Goal: Information Seeking & Learning: Learn about a topic

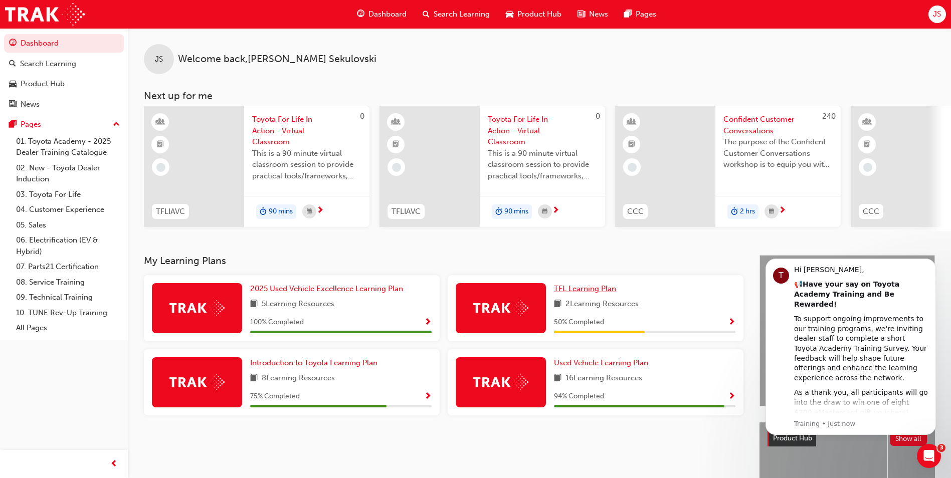
click at [596, 293] on span "TFL Learning Plan" at bounding box center [585, 288] width 62 height 9
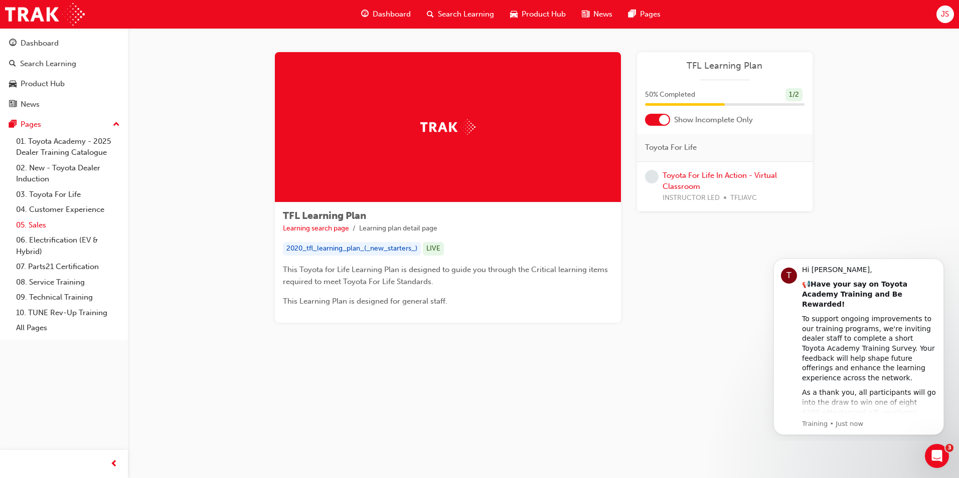
click at [45, 224] on link "05. Sales" at bounding box center [68, 226] width 112 height 16
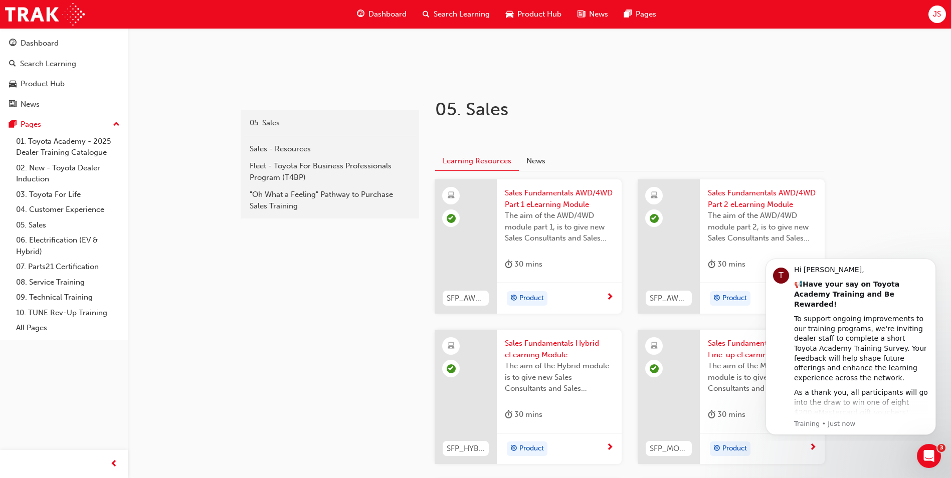
click at [870, 225] on div "sales 05. Sales Sales - Resources Fleet - Toyota For Business Professionals Pro…" at bounding box center [475, 291] width 951 height 882
click at [937, 456] on div "Open Intercom Messenger" at bounding box center [927, 454] width 33 height 33
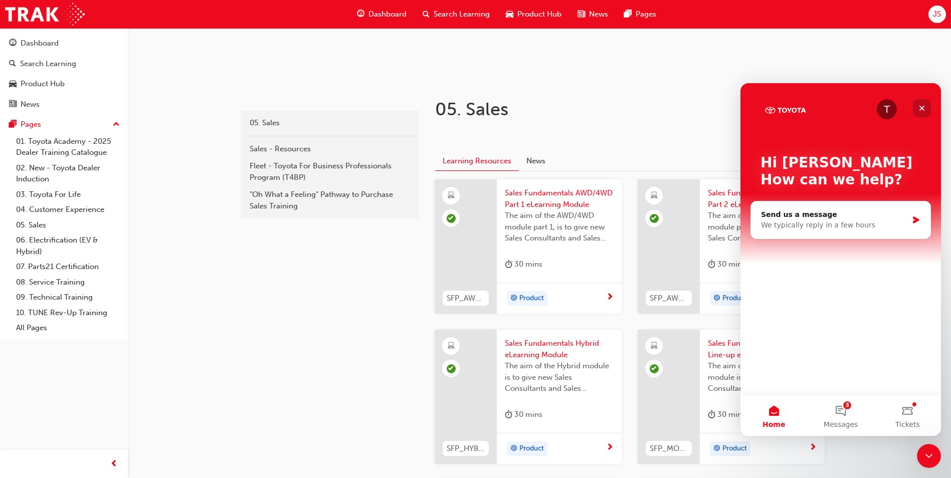
click at [923, 107] on icon "Close" at bounding box center [923, 109] width 6 height 6
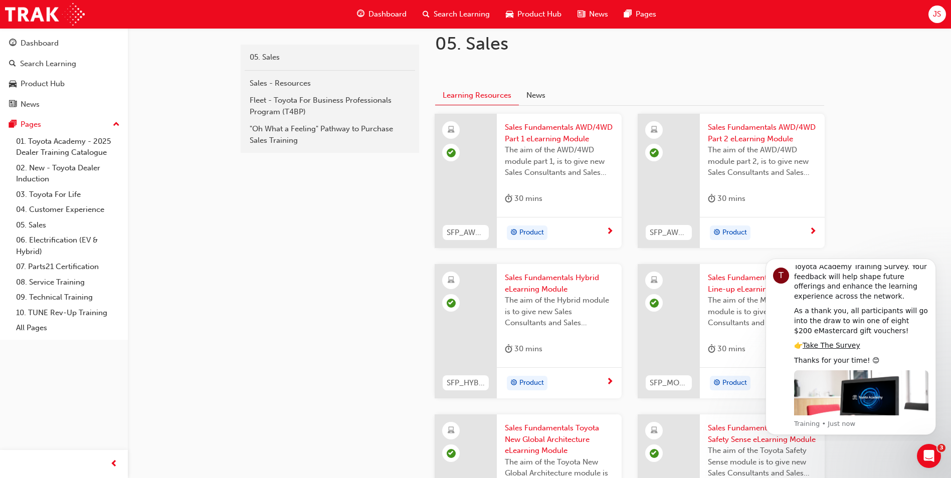
scroll to position [301, 0]
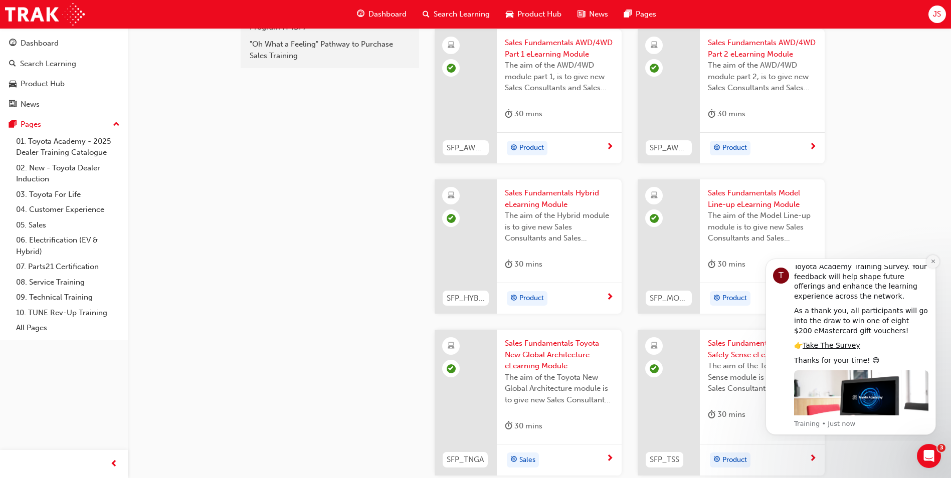
click at [935, 262] on icon "Dismiss notification" at bounding box center [934, 262] width 6 height 6
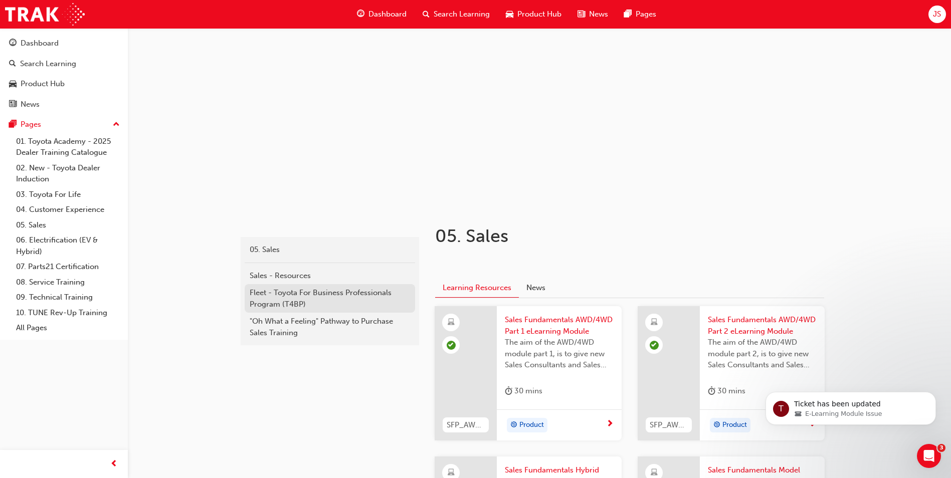
scroll to position [0, 0]
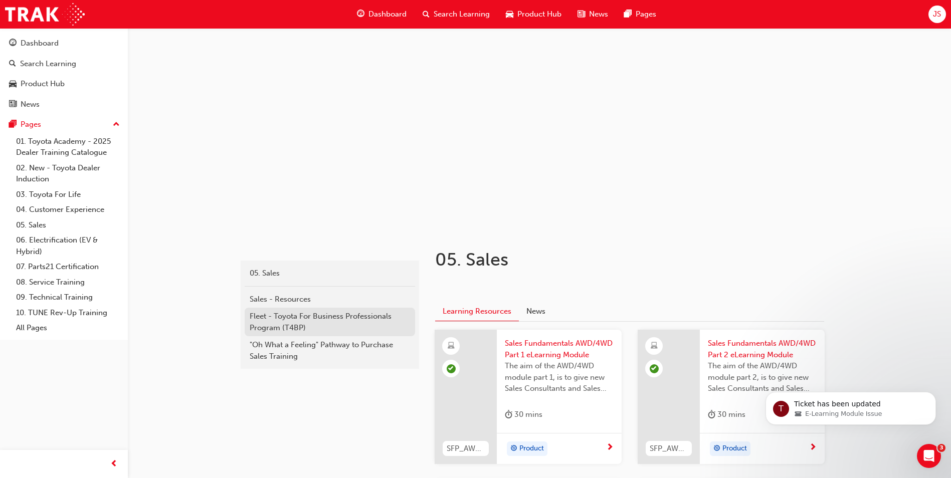
click at [300, 322] on div "Fleet - Toyota For Business Professionals Program (T4BP)" at bounding box center [330, 322] width 160 height 23
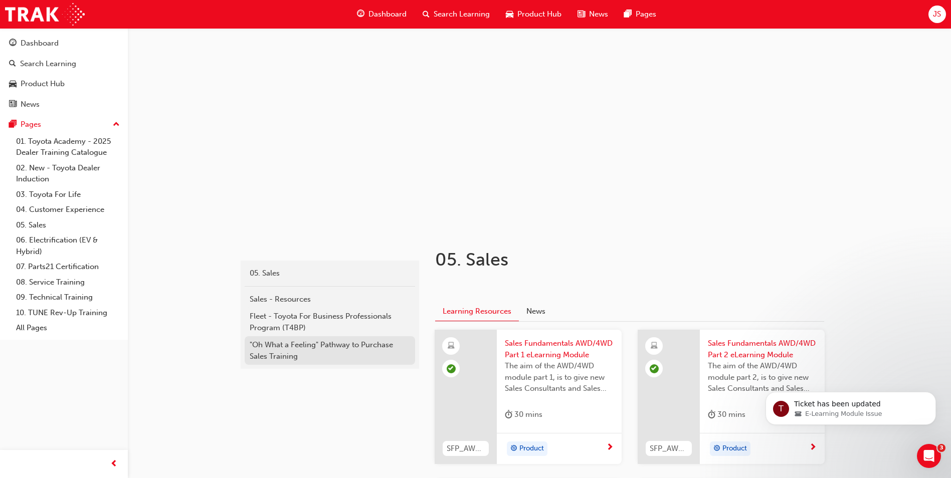
click at [290, 355] on div ""Oh What a Feeling" Pathway to Purchase Sales Training" at bounding box center [330, 350] width 160 height 23
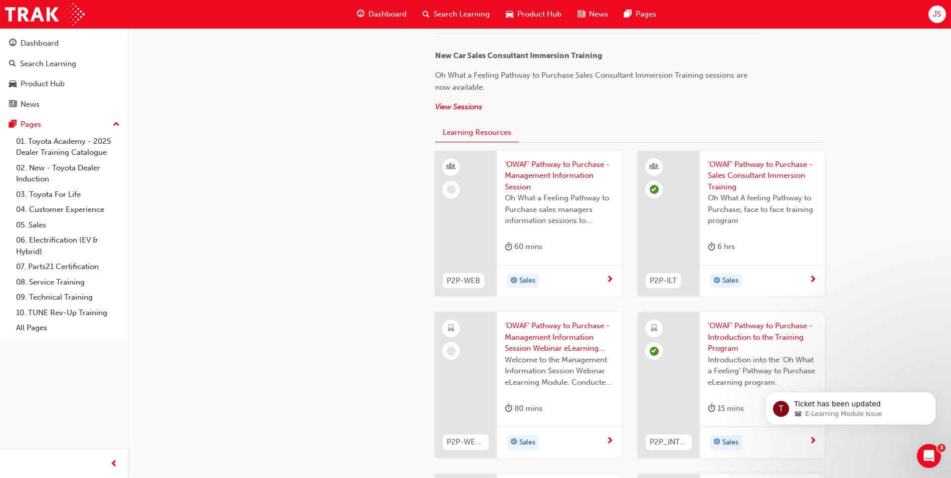
scroll to position [1103, 0]
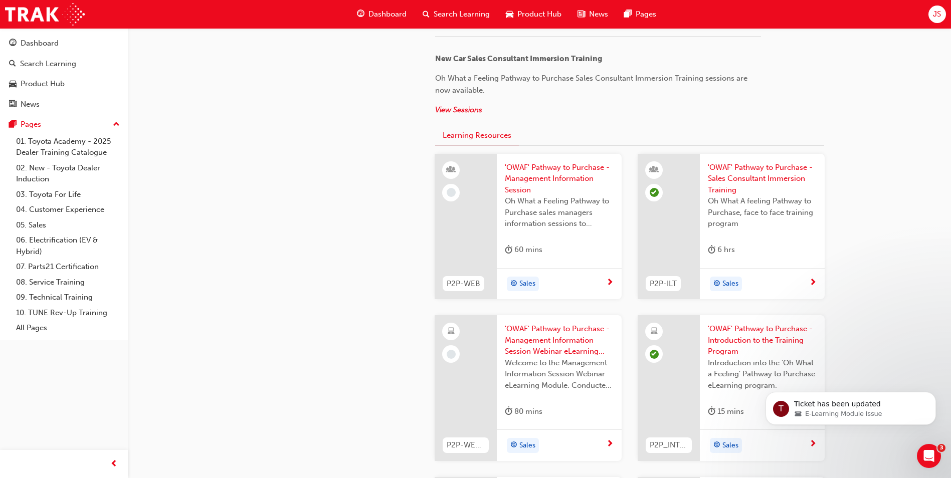
click at [530, 177] on span "'OWAF' Pathway to Purchase - Management Information Session" at bounding box center [559, 179] width 109 height 34
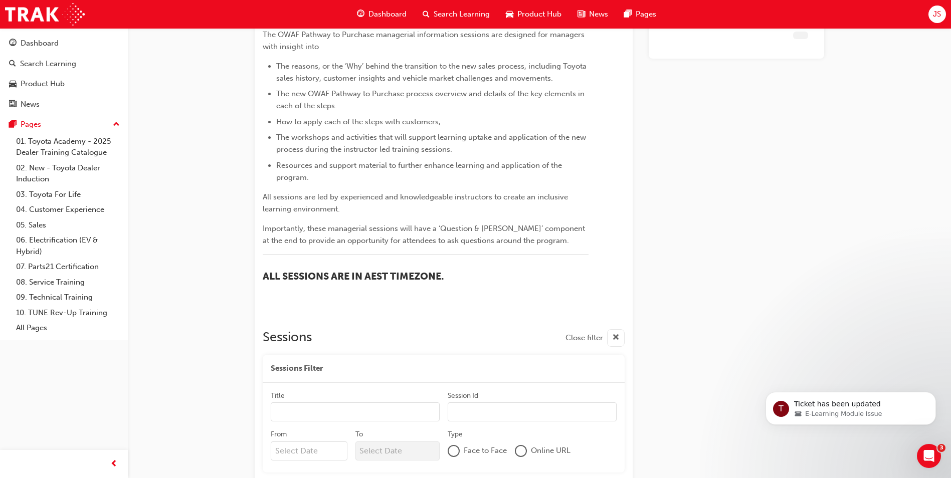
scroll to position [448, 0]
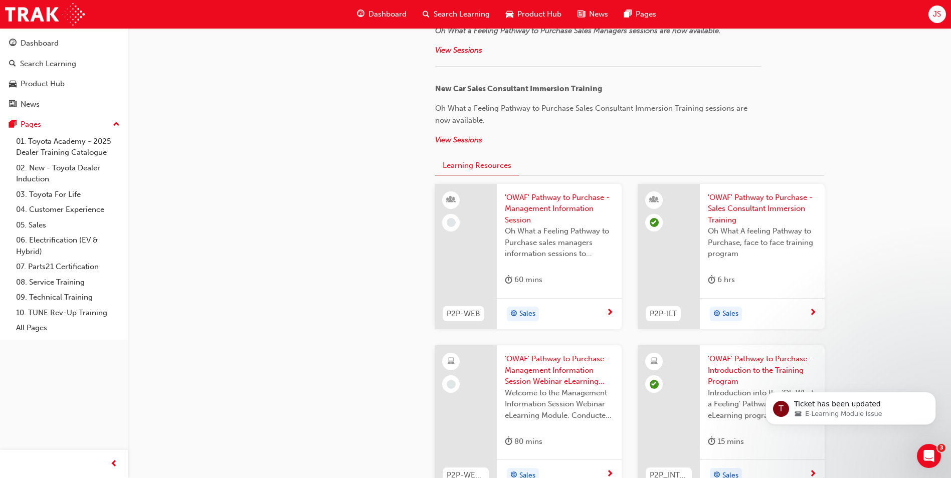
scroll to position [1091, 0]
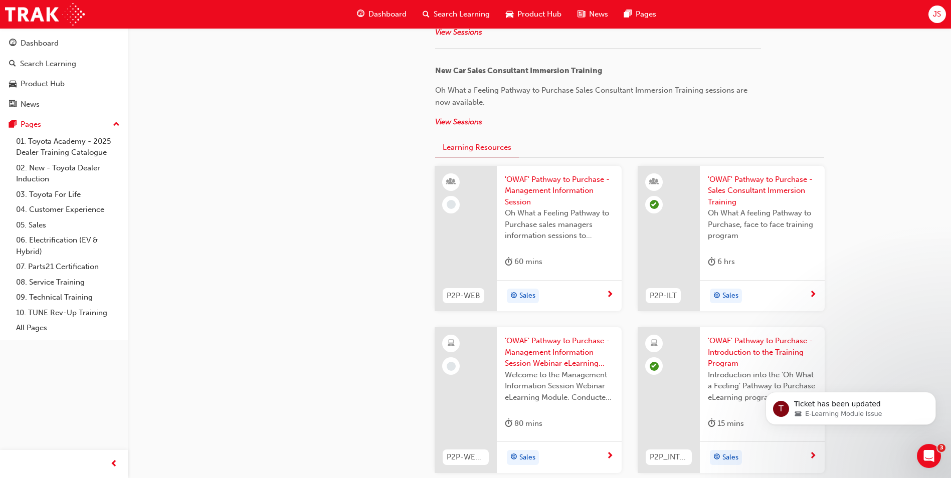
click at [549, 363] on span "'OWAF' Pathway to Purchase - Management Information Session Webinar eLearning V…" at bounding box center [559, 352] width 109 height 34
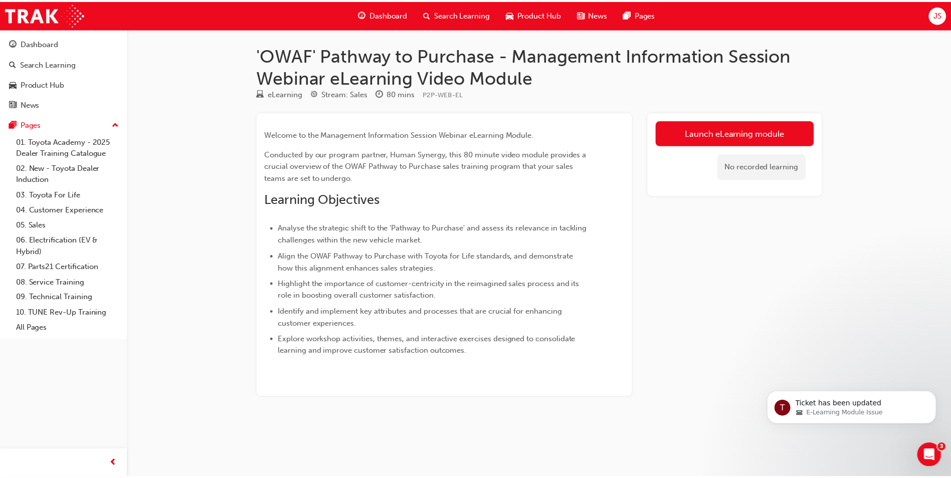
scroll to position [1091, 0]
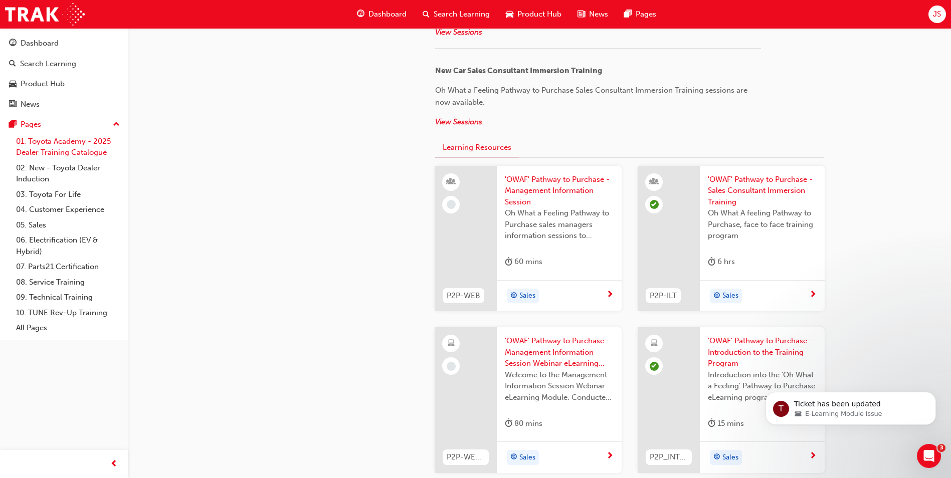
click at [70, 149] on link "01. Toyota Academy - 2025 Dealer Training Catalogue" at bounding box center [68, 147] width 112 height 27
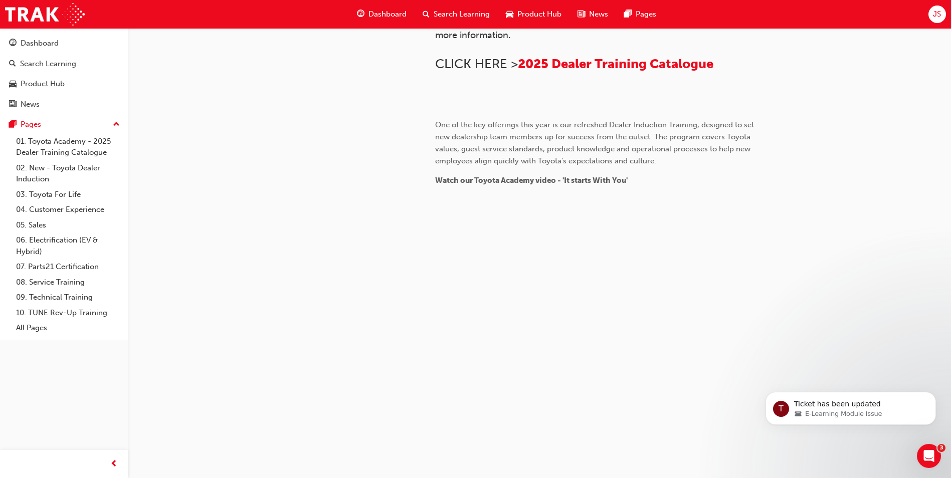
scroll to position [904, 0]
click at [47, 163] on link "02. New - Toyota Dealer Induction" at bounding box center [68, 173] width 112 height 27
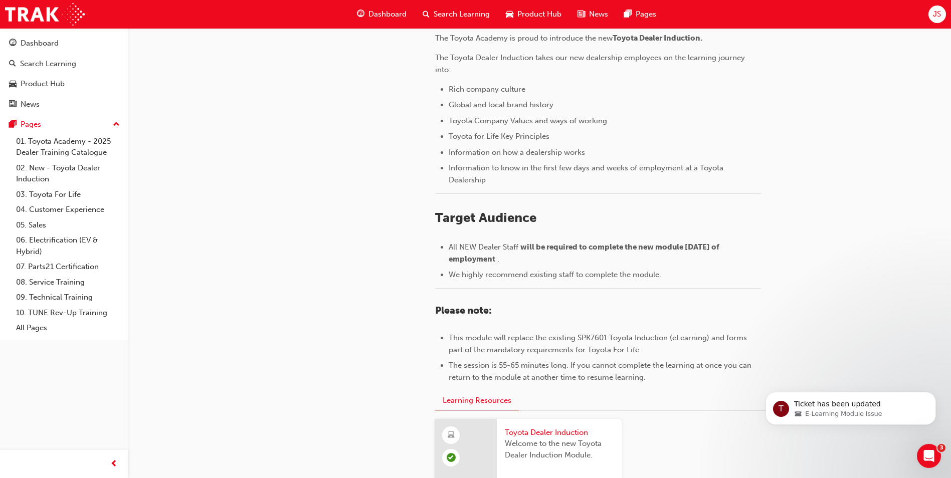
scroll to position [420, 0]
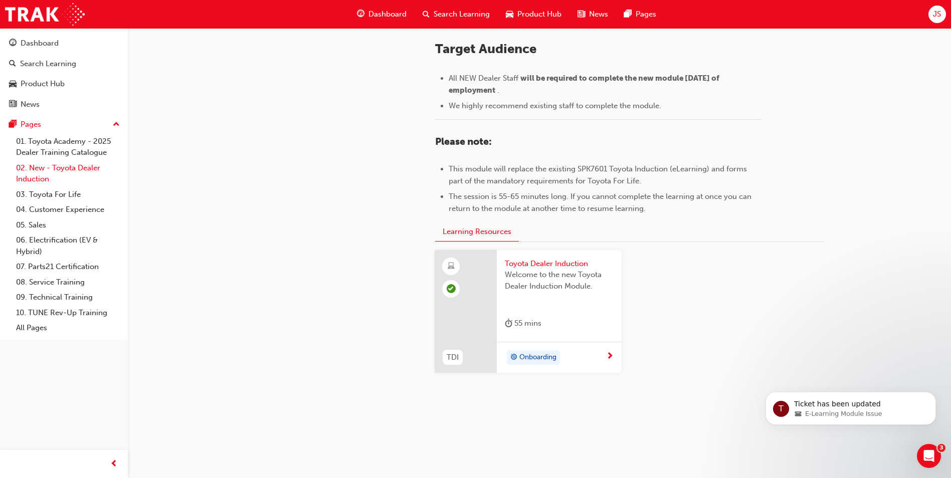
click at [65, 170] on link "02. New - Toyota Dealer Induction" at bounding box center [68, 173] width 112 height 27
click at [61, 195] on link "03. Toyota For Life" at bounding box center [68, 195] width 112 height 16
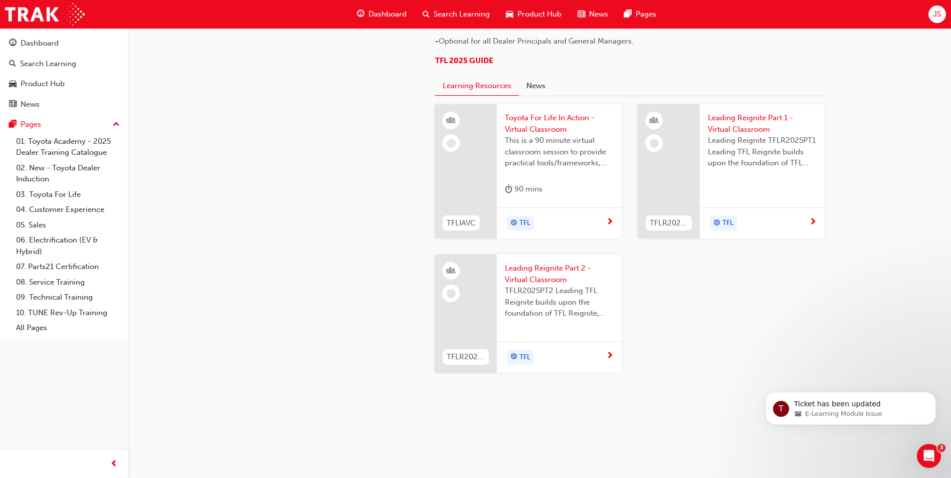
scroll to position [894, 0]
click at [55, 248] on link "06. Electrification (EV & Hybrid)" at bounding box center [68, 246] width 112 height 27
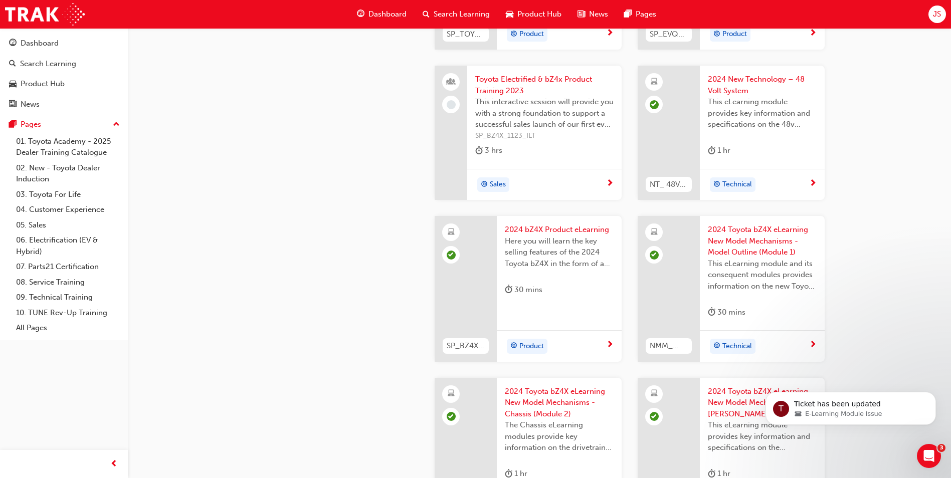
scroll to position [309, 0]
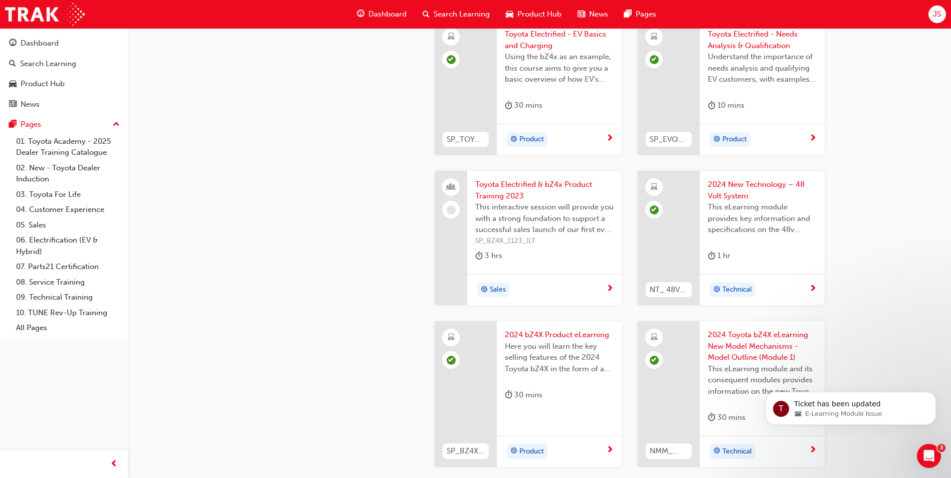
click at [512, 189] on span "Toyota Electrified & bZ4x Product Training 2023" at bounding box center [544, 190] width 138 height 23
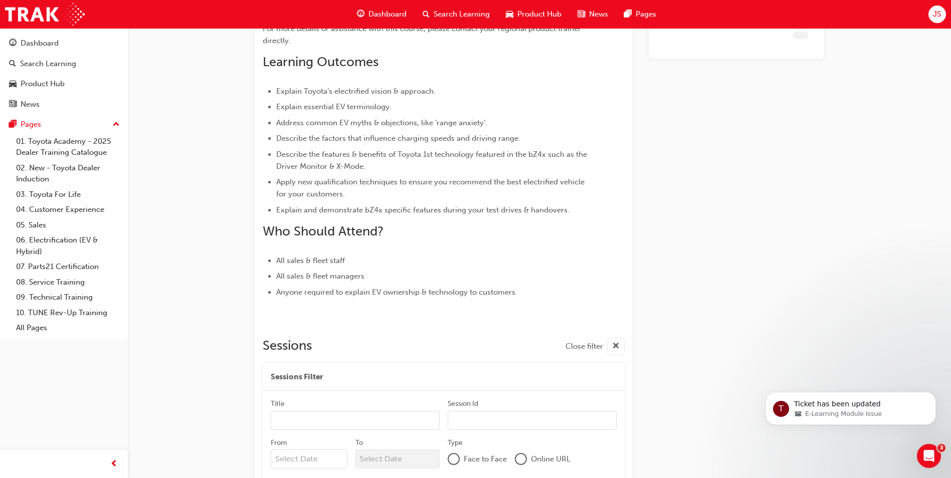
scroll to position [451, 0]
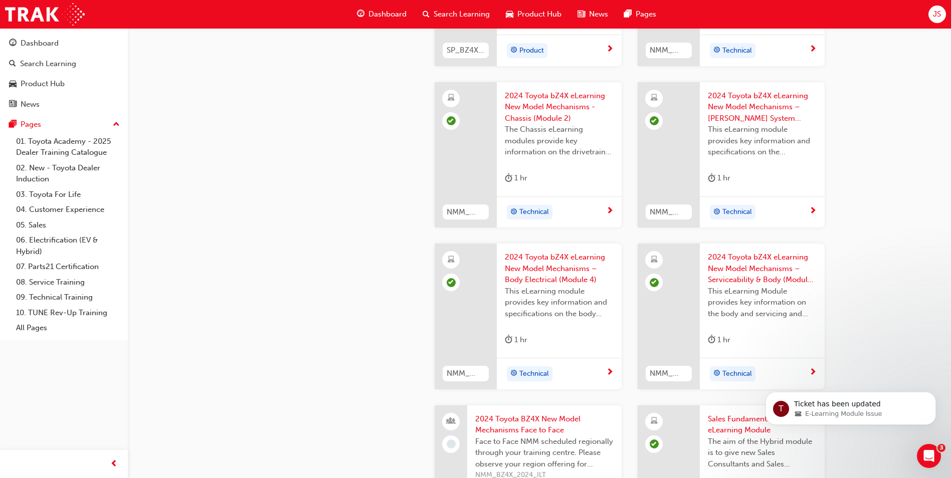
scroll to position [811, 0]
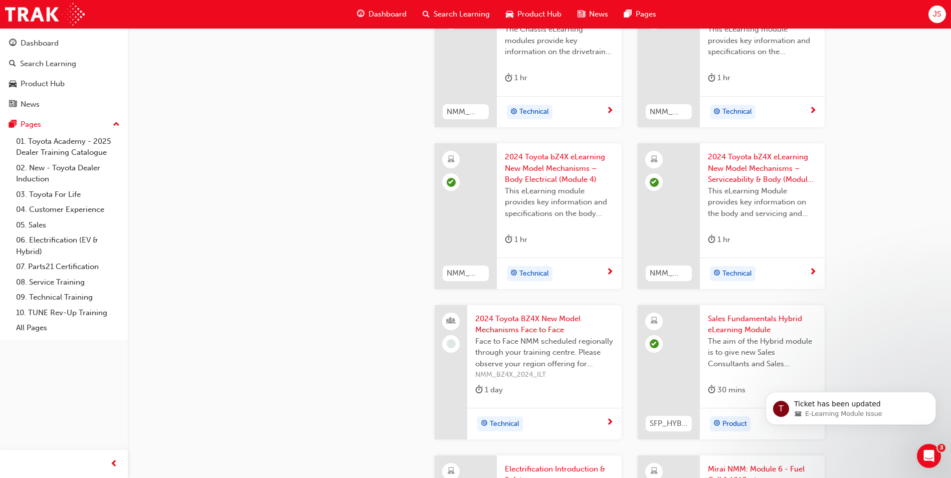
click at [530, 326] on span "2024 Toyota BZ4X New Model Mechanisms Face to Face" at bounding box center [544, 324] width 138 height 23
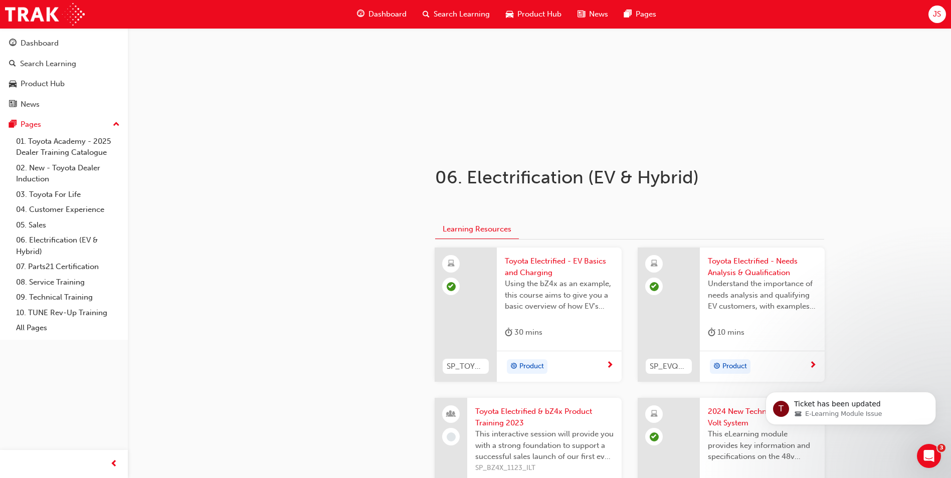
scroll to position [60, 0]
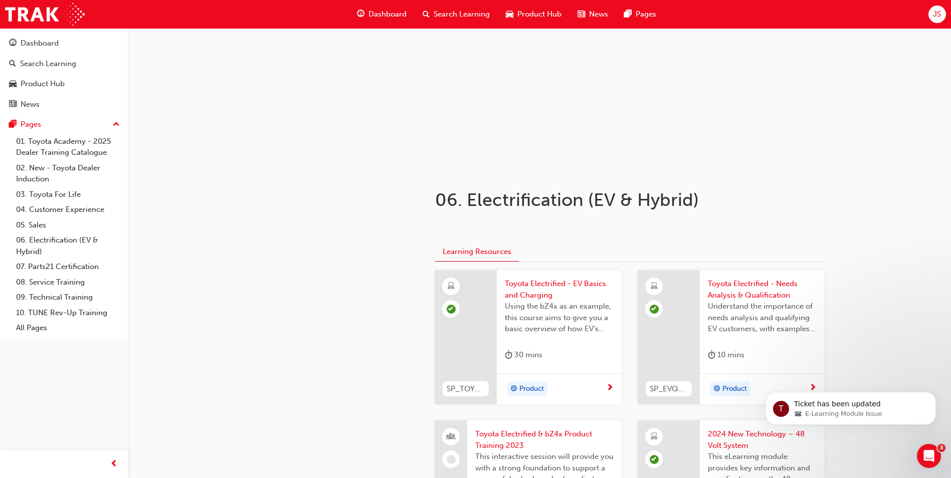
scroll to position [811, 0]
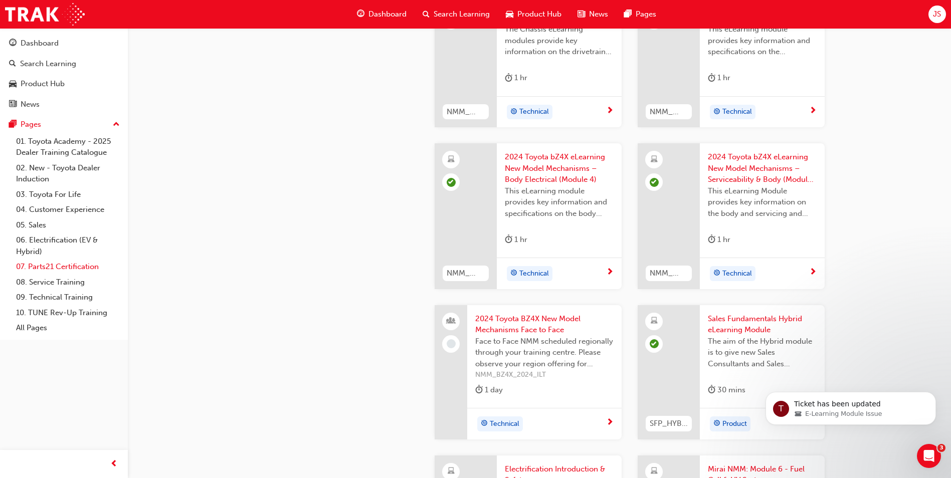
click at [79, 267] on link "07. Parts21 Certification" at bounding box center [68, 267] width 112 height 16
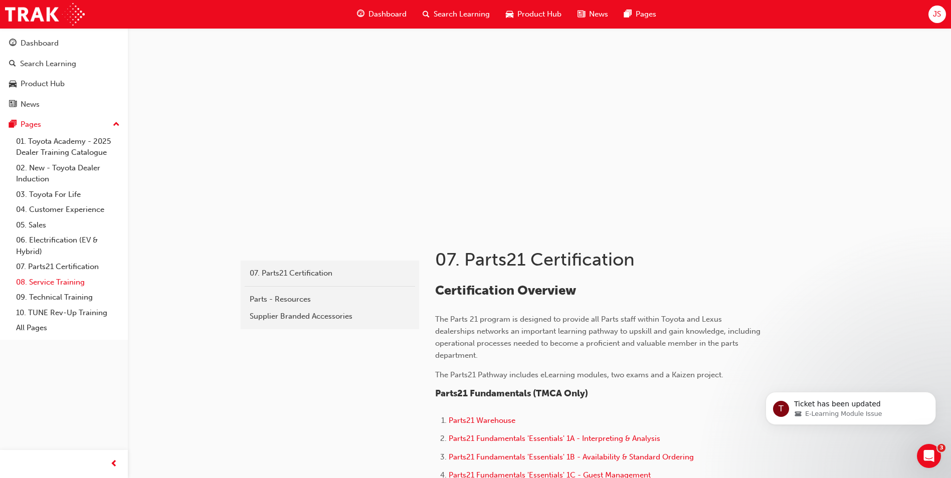
click at [74, 281] on link "08. Service Training" at bounding box center [68, 283] width 112 height 16
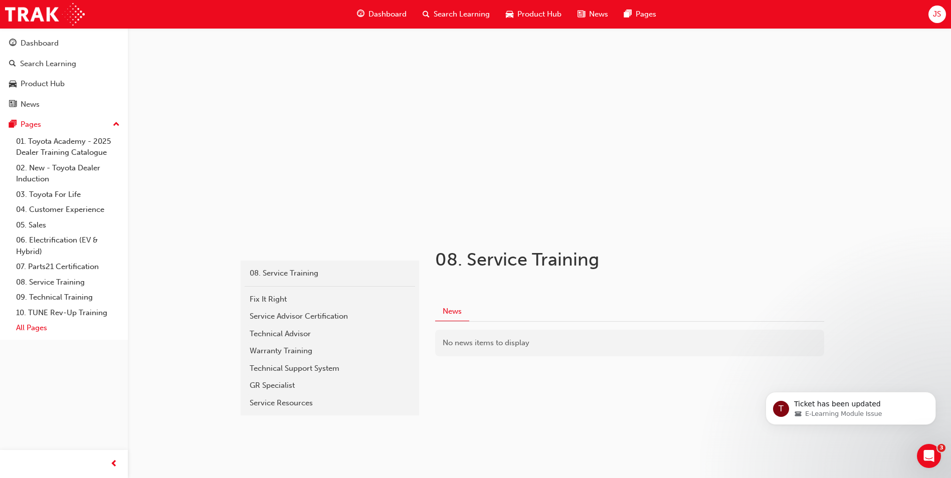
click at [40, 326] on link "All Pages" at bounding box center [68, 328] width 112 height 16
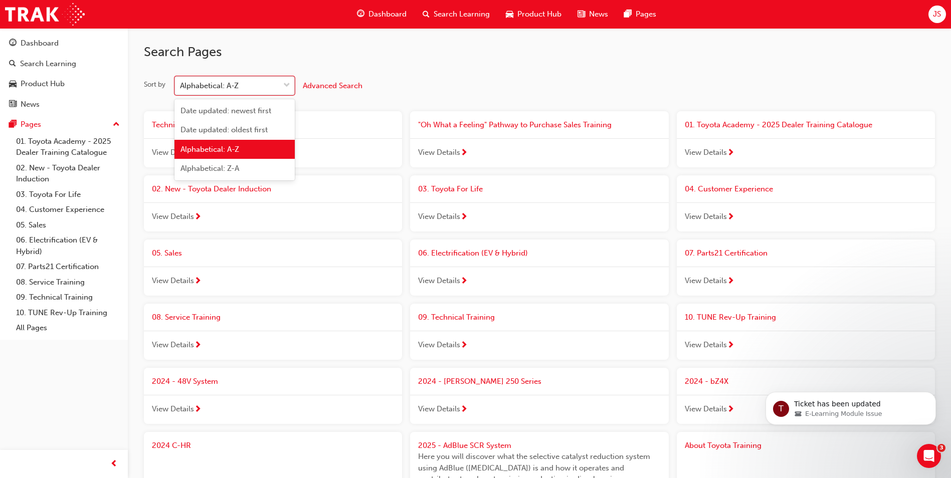
click at [287, 86] on span "down-icon" at bounding box center [286, 85] width 7 height 13
click at [181, 86] on input "Sort by option Alphabetical: A-Z focused, 3 of 4. 4 results available. Use Up a…" at bounding box center [180, 85] width 1 height 9
click at [244, 149] on div "Alphabetical: A-Z" at bounding box center [235, 150] width 120 height 20
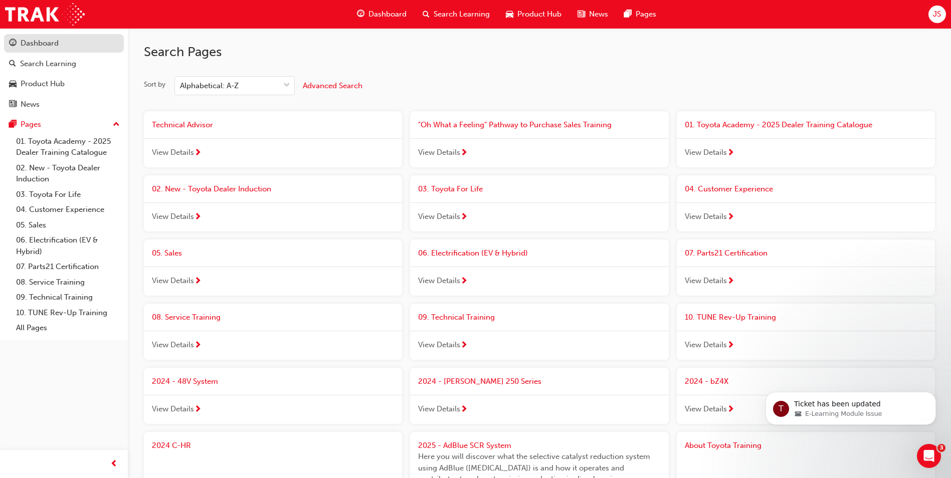
click at [38, 41] on div "Dashboard" at bounding box center [40, 44] width 38 height 12
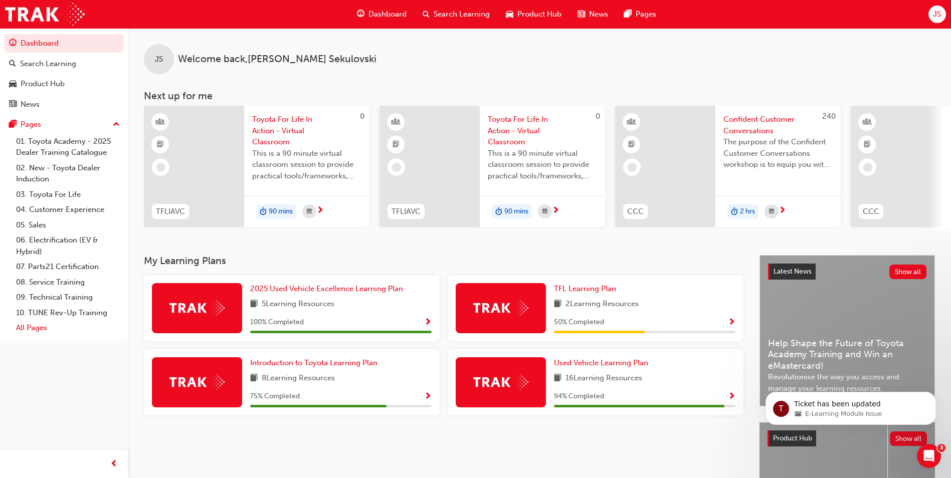
click at [40, 329] on link "All Pages" at bounding box center [68, 328] width 112 height 16
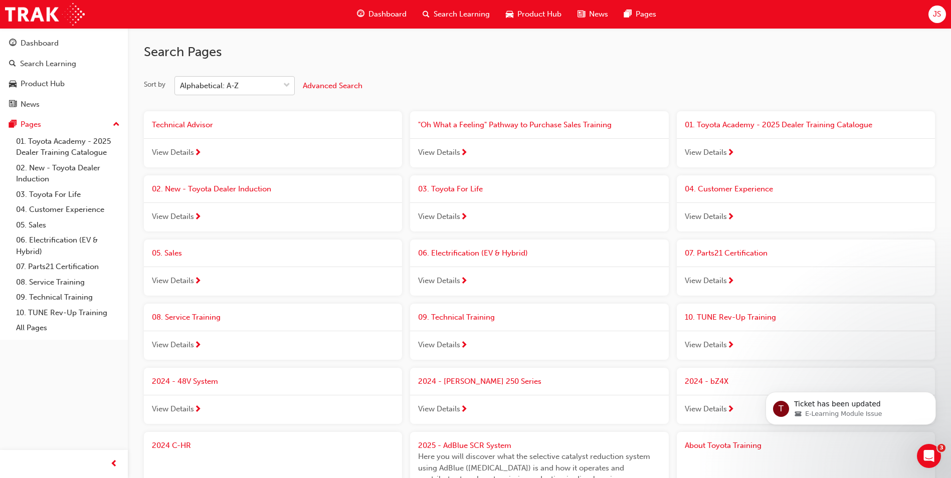
click at [290, 90] on div at bounding box center [286, 86] width 15 height 18
click at [181, 90] on input "Sort by Alphabetical: A-Z" at bounding box center [180, 85] width 1 height 9
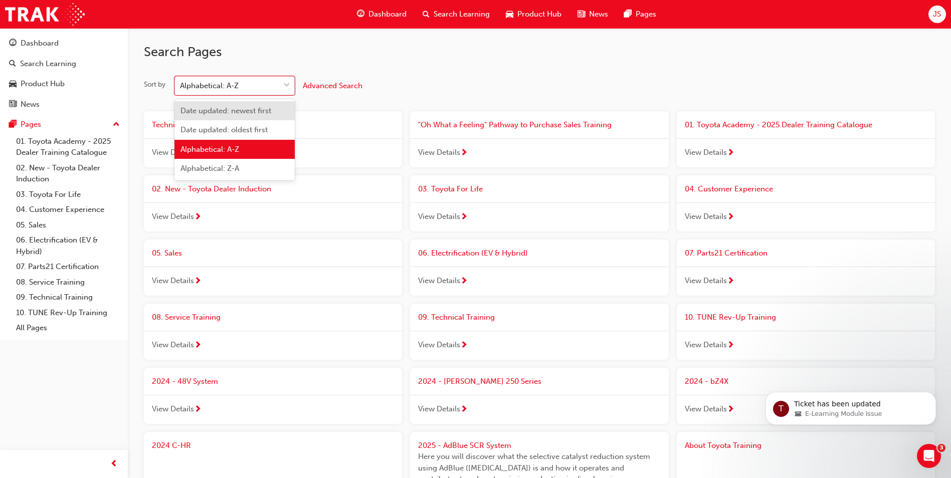
click at [247, 111] on span "Date updated: newest first" at bounding box center [226, 110] width 91 height 9
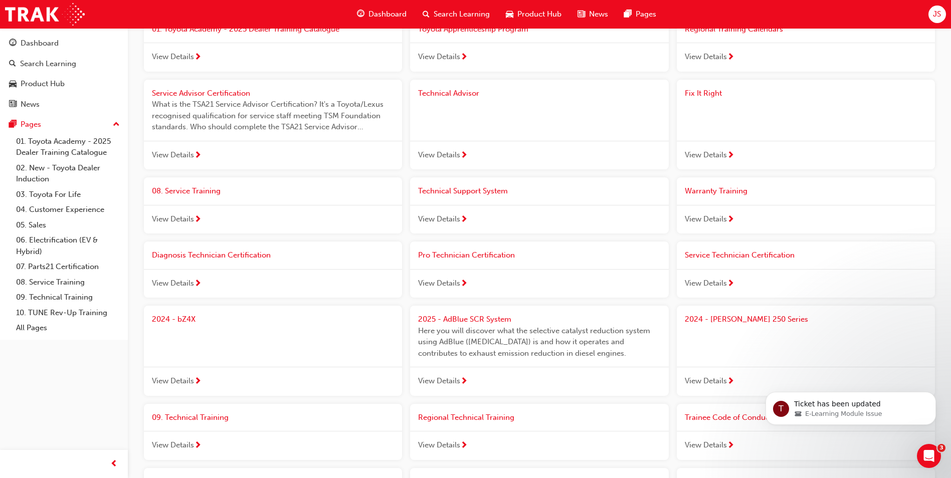
scroll to position [150, 0]
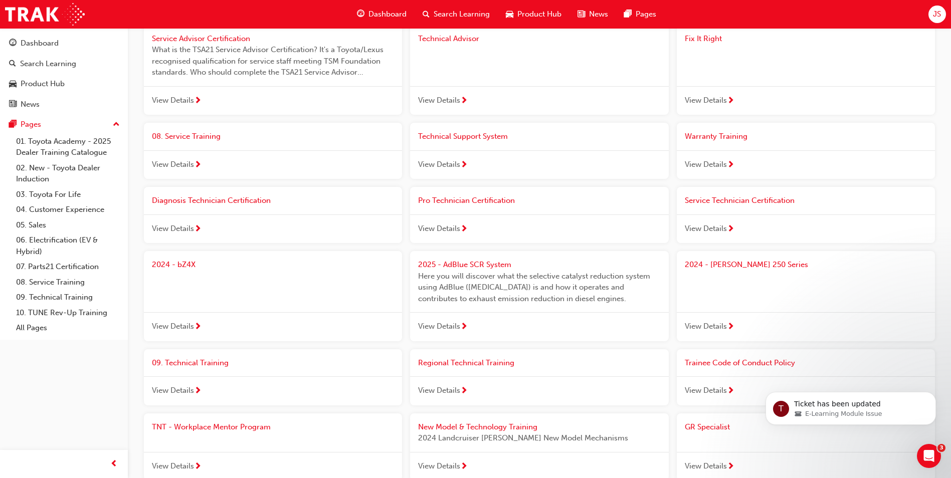
click at [188, 266] on span "2024 - bZ4X" at bounding box center [174, 264] width 44 height 9
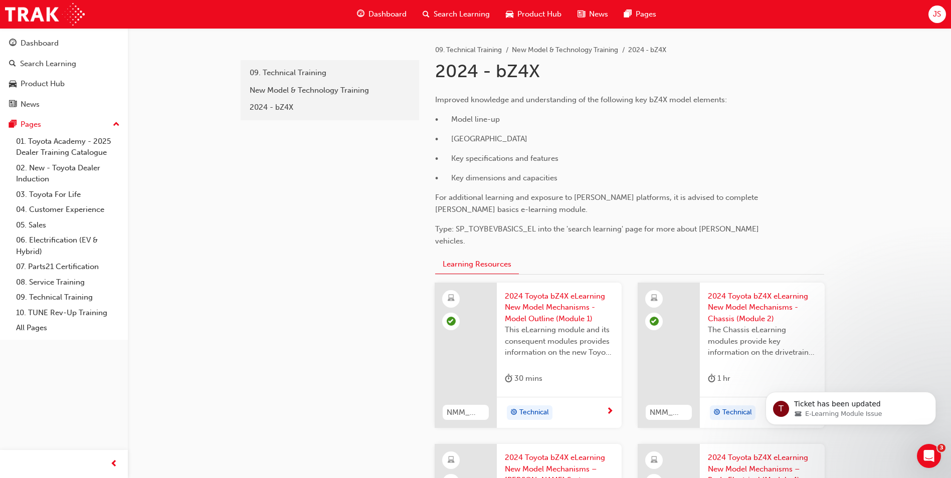
scroll to position [150, 0]
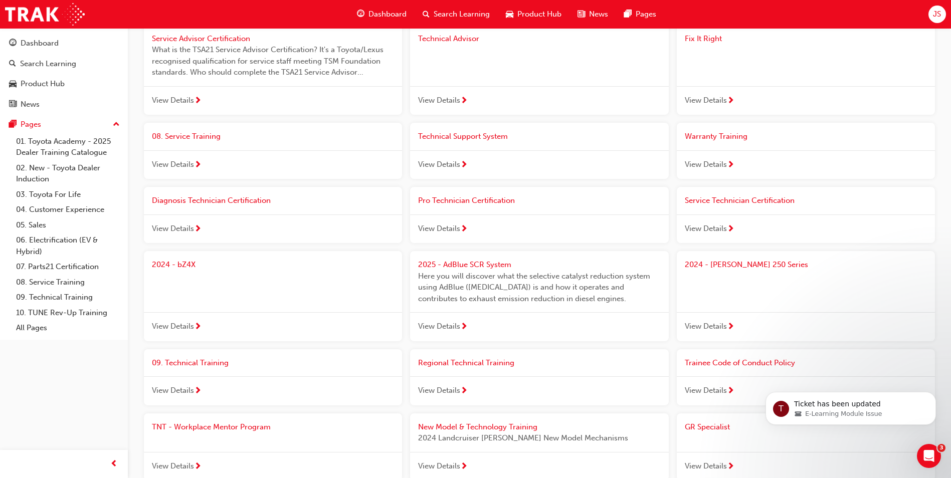
click at [469, 264] on span "2025 - AdBlue SCR System" at bounding box center [464, 264] width 93 height 9
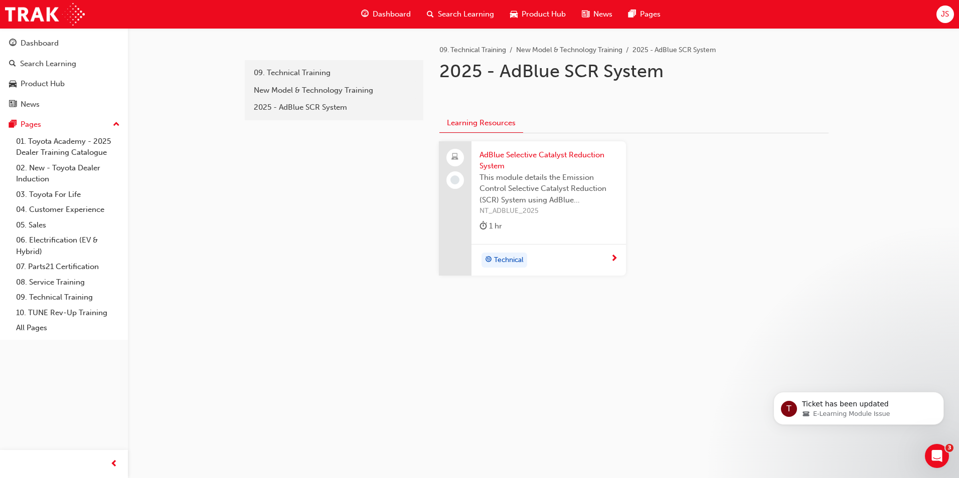
click at [496, 159] on span "AdBlue Selective Catalyst Reduction System" at bounding box center [548, 160] width 138 height 23
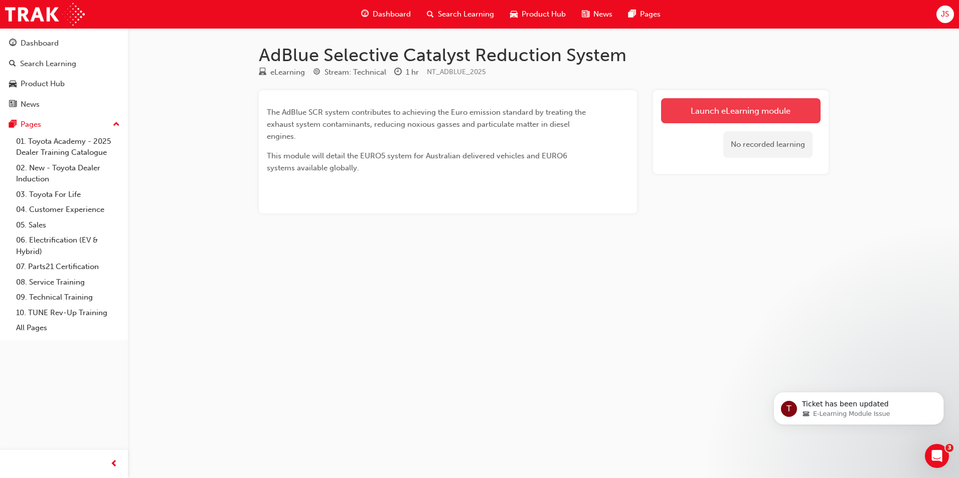
click at [701, 117] on link "Launch eLearning module" at bounding box center [740, 110] width 159 height 25
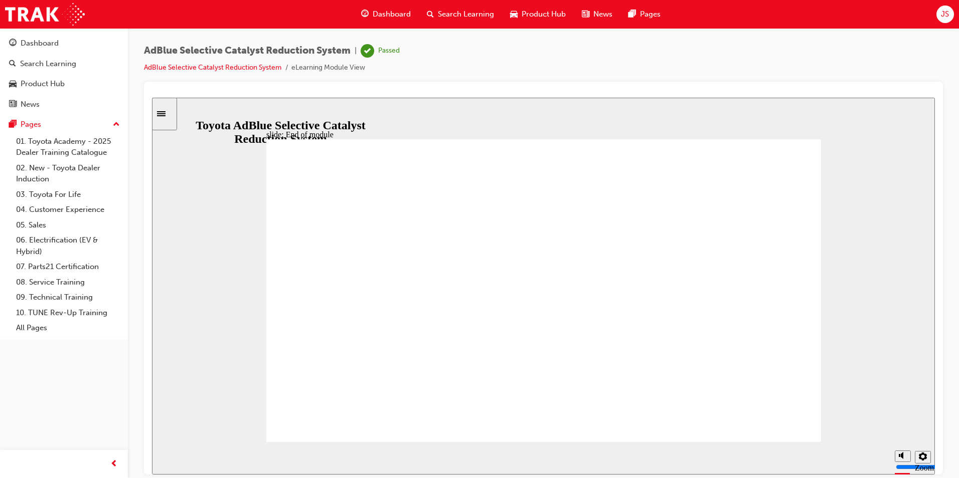
click at [38, 327] on link "All Pages" at bounding box center [68, 328] width 112 height 16
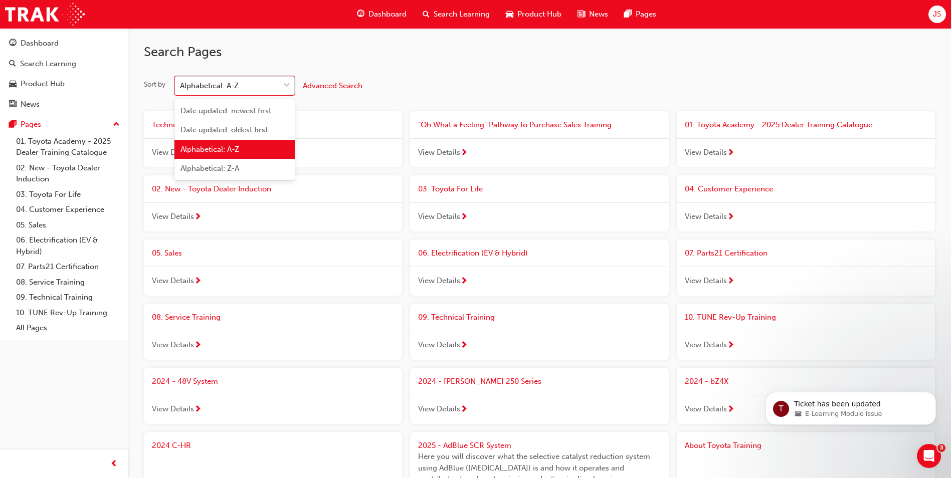
click at [274, 83] on div "Alphabetical: A-Z" at bounding box center [227, 86] width 104 height 18
click at [181, 83] on input "Sort by option Alphabetical: A-Z focused, 3 of 4. 4 results available. Use Up a…" at bounding box center [180, 85] width 1 height 9
click at [251, 115] on span "Date updated: newest first" at bounding box center [226, 110] width 91 height 9
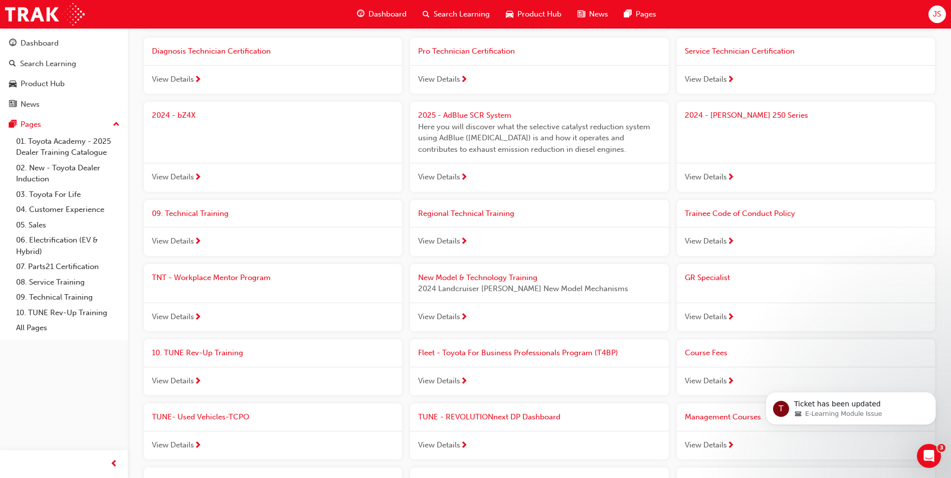
scroll to position [301, 0]
click at [214, 212] on span "09. Technical Training" at bounding box center [190, 212] width 77 height 9
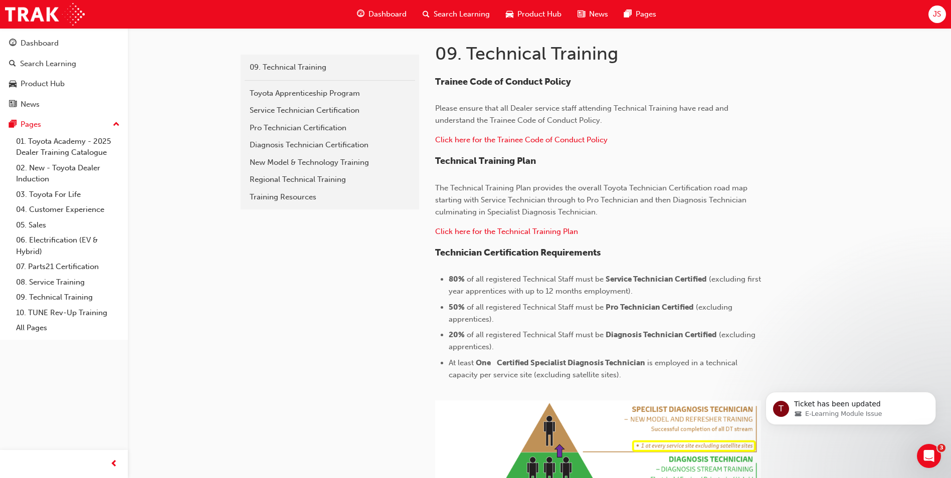
scroll to position [128, 0]
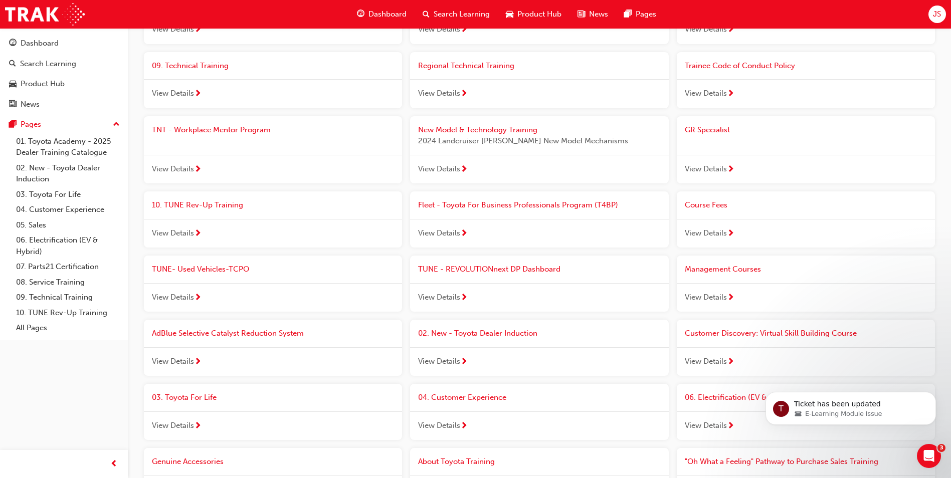
scroll to position [451, 0]
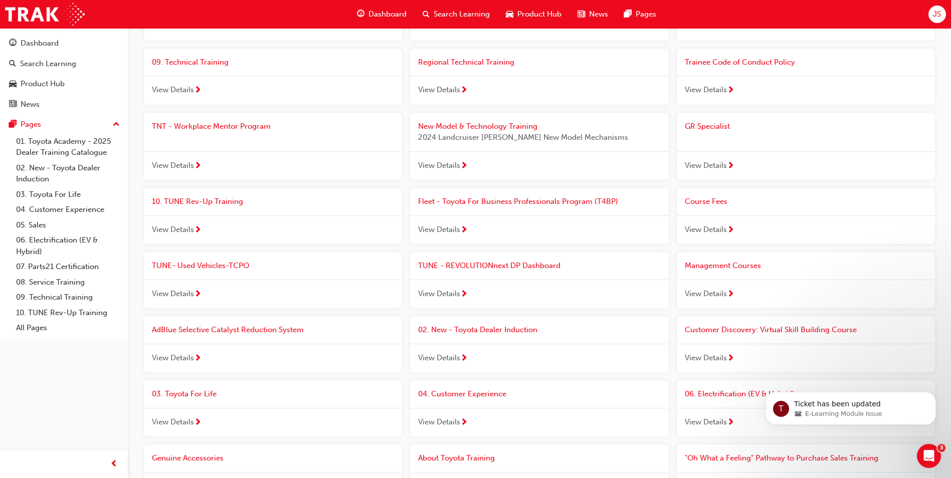
click at [194, 225] on span "View Details" at bounding box center [173, 230] width 42 height 12
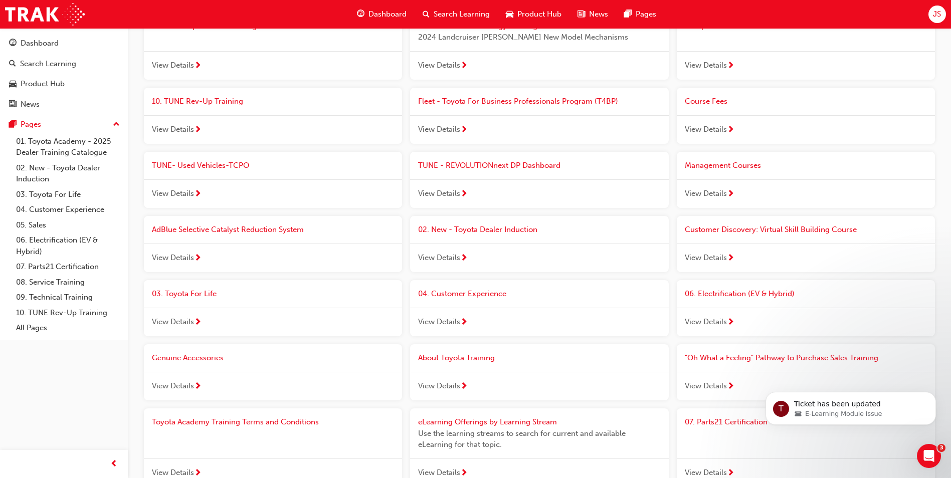
click at [190, 419] on span "Toyota Academy Training Terms and Conditions" at bounding box center [235, 422] width 167 height 9
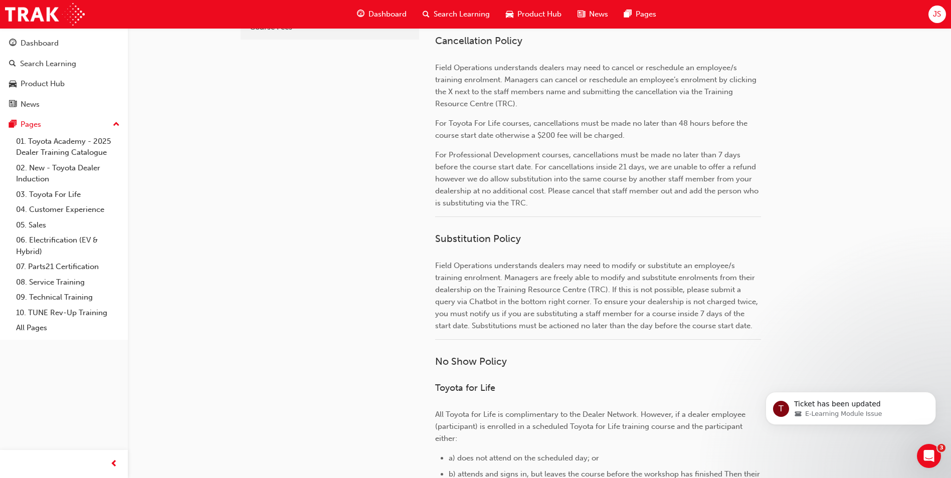
scroll to position [50, 0]
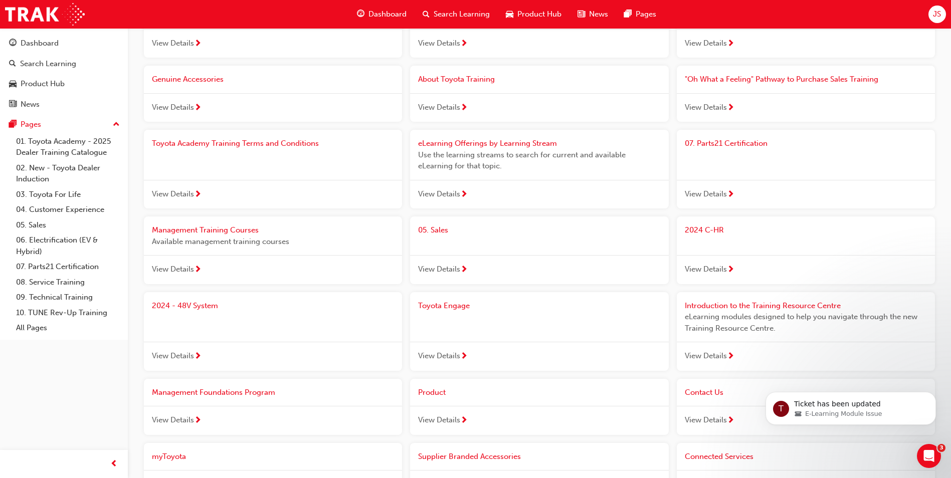
click at [441, 266] on span "View Details" at bounding box center [439, 270] width 42 height 12
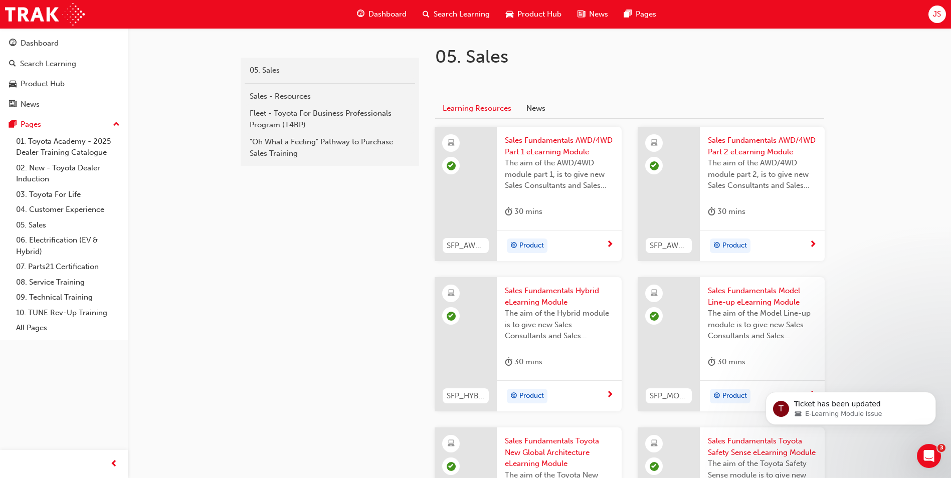
scroll to position [153, 0]
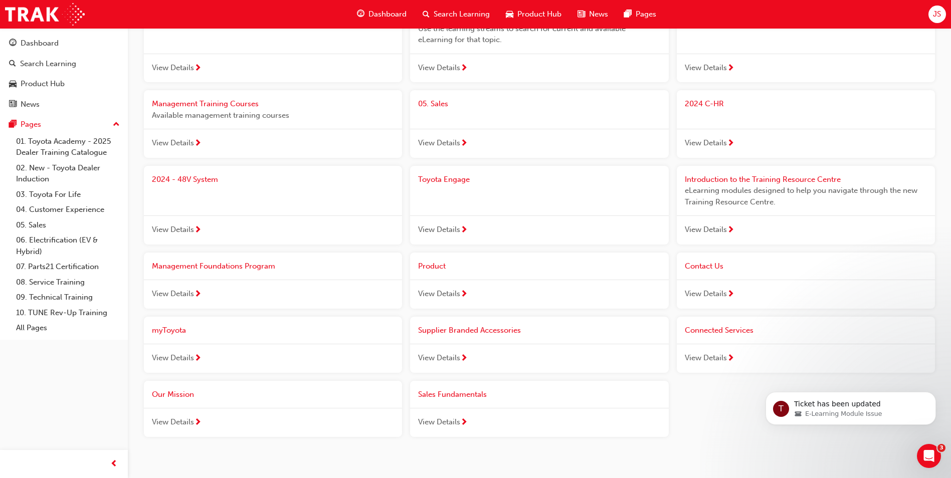
scroll to position [981, 0]
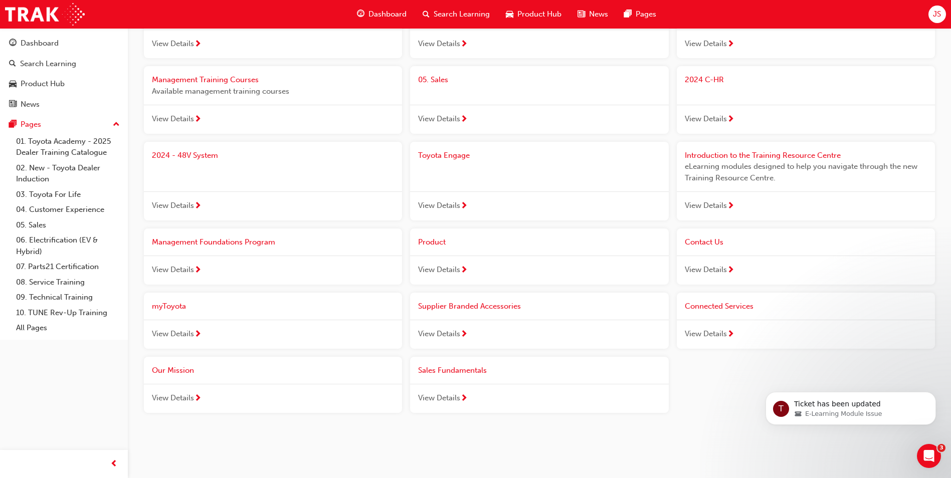
click at [191, 210] on span "View Details" at bounding box center [173, 206] width 42 height 12
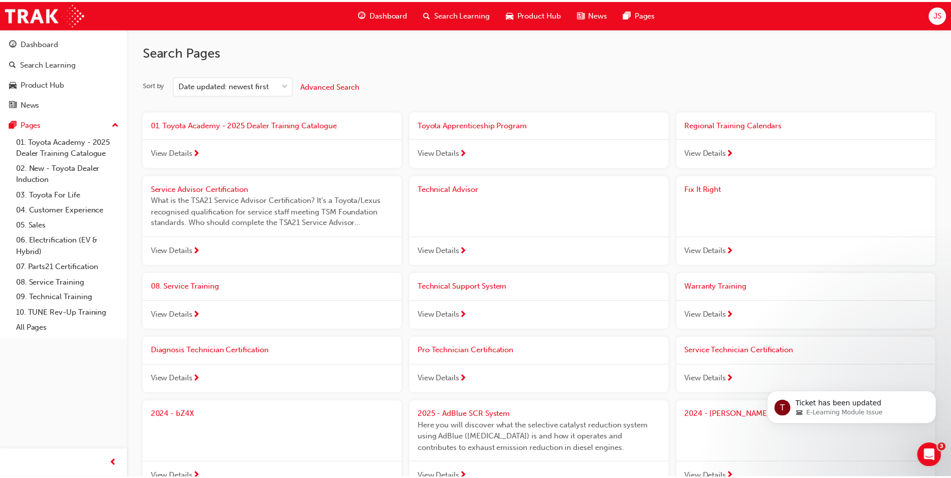
scroll to position [981, 0]
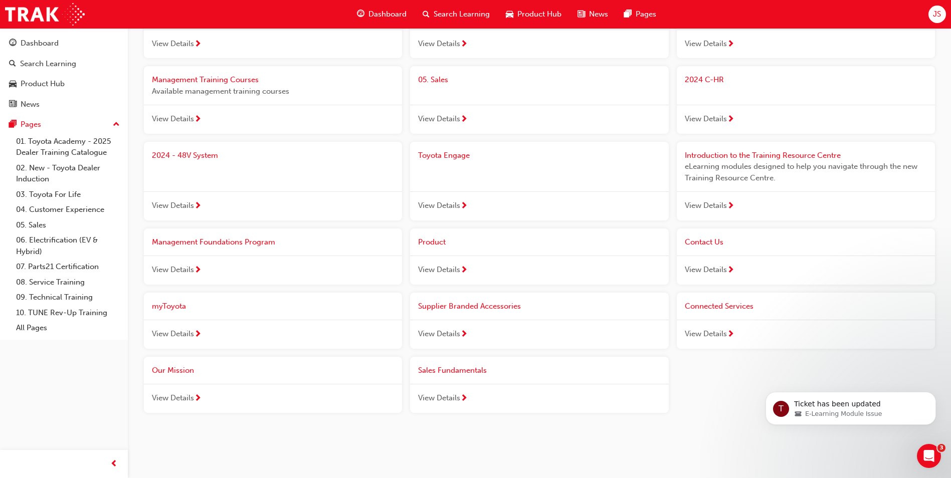
click at [183, 399] on span "View Details" at bounding box center [173, 399] width 42 height 12
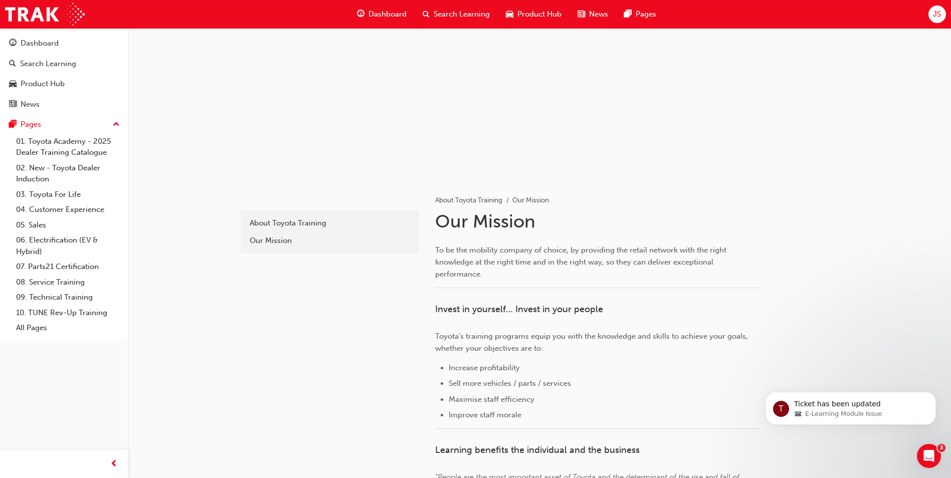
scroll to position [981, 0]
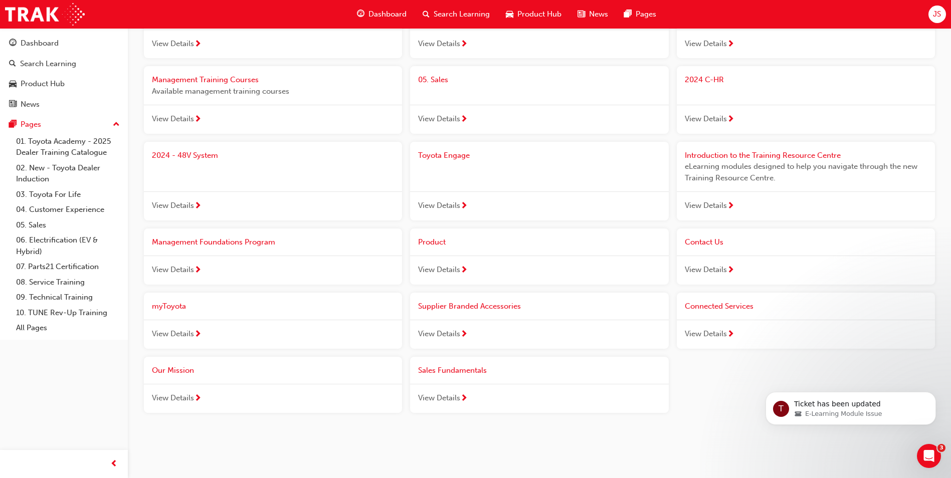
click at [192, 333] on span "View Details" at bounding box center [173, 334] width 42 height 12
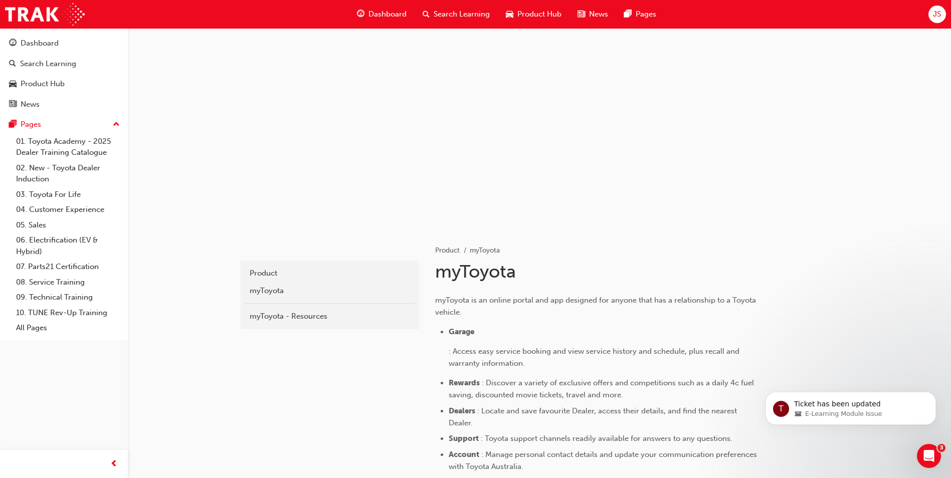
scroll to position [201, 0]
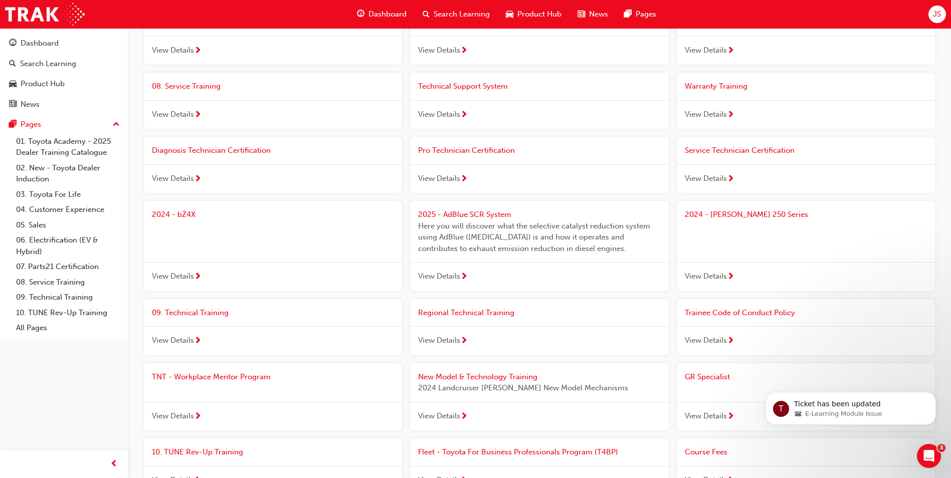
scroll to position [981, 0]
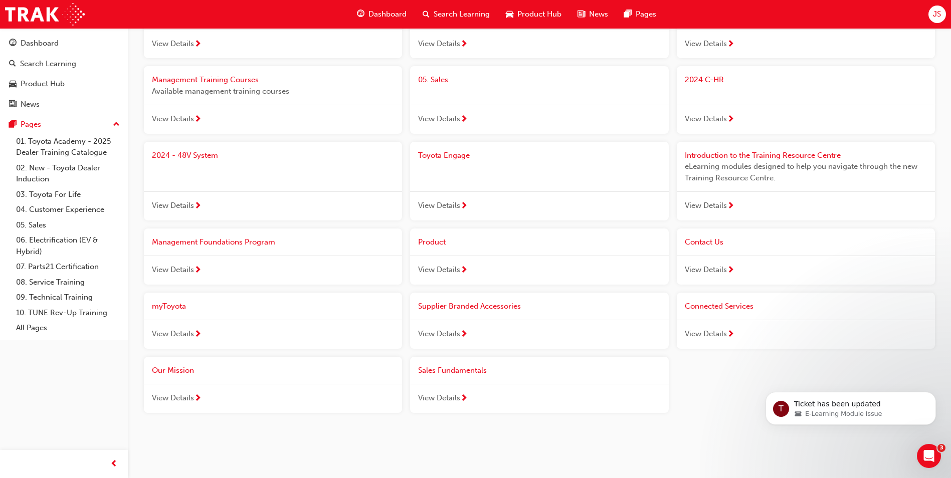
click at [468, 399] on span "next-icon" at bounding box center [464, 399] width 8 height 9
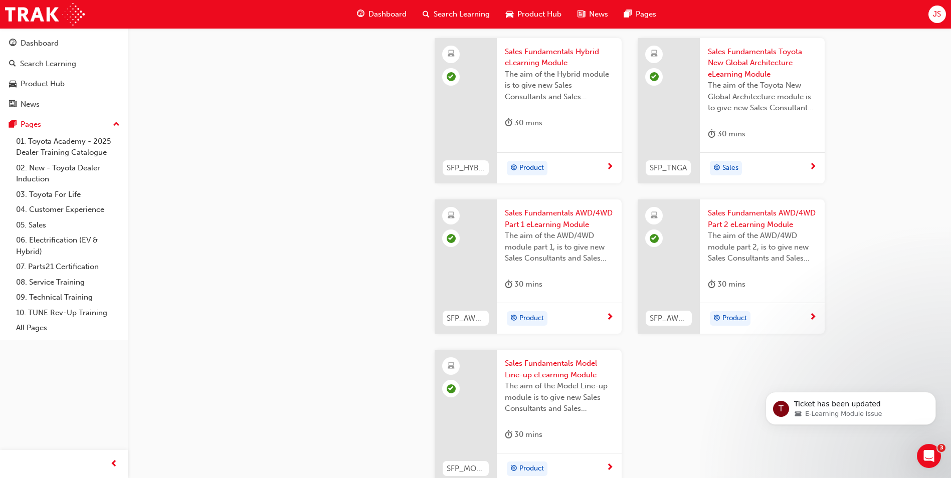
scroll to position [802, 0]
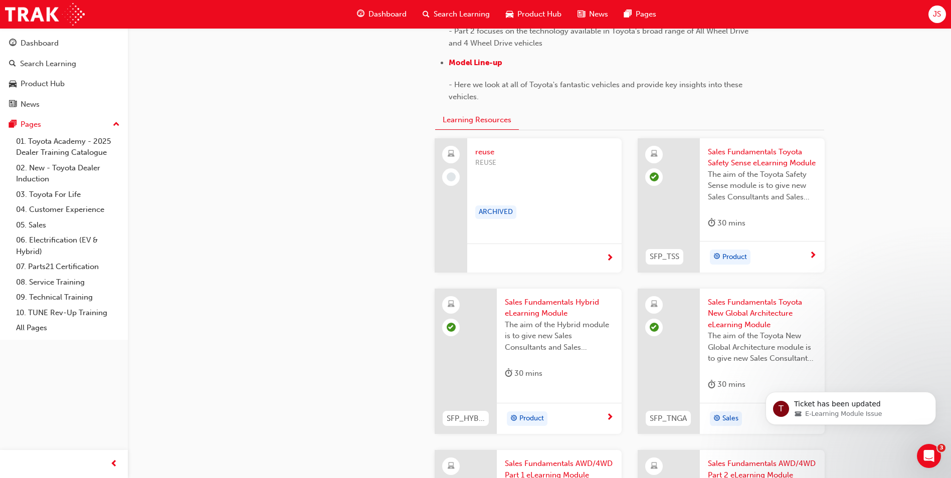
click at [486, 169] on span "REUSE" at bounding box center [544, 163] width 138 height 12
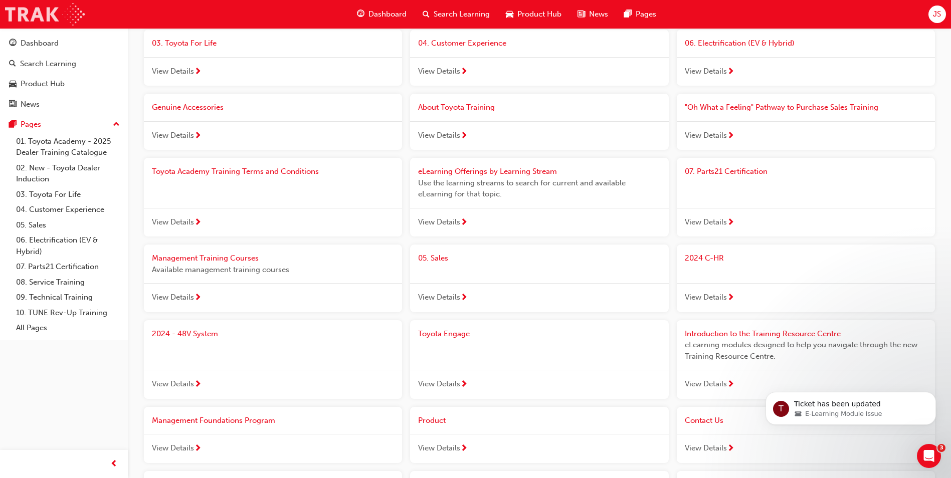
scroll to position [981, 0]
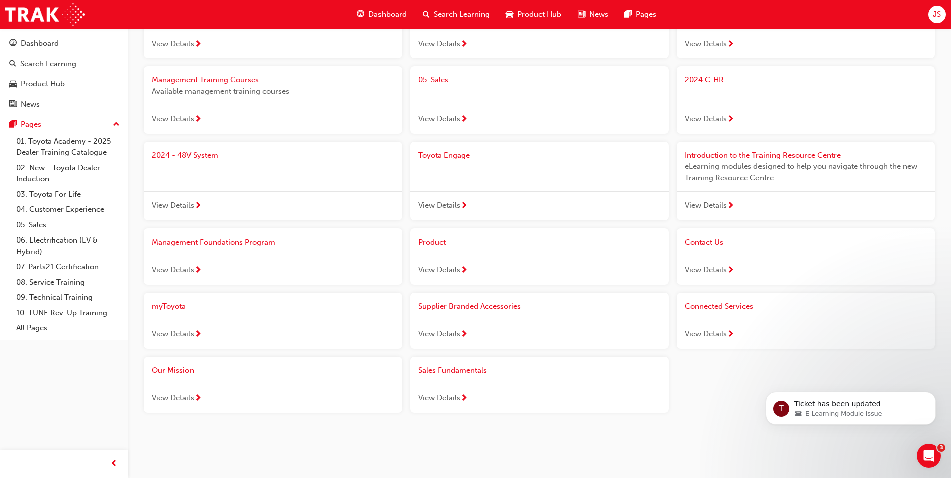
click at [452, 368] on span "Sales Fundamentals" at bounding box center [452, 370] width 69 height 9
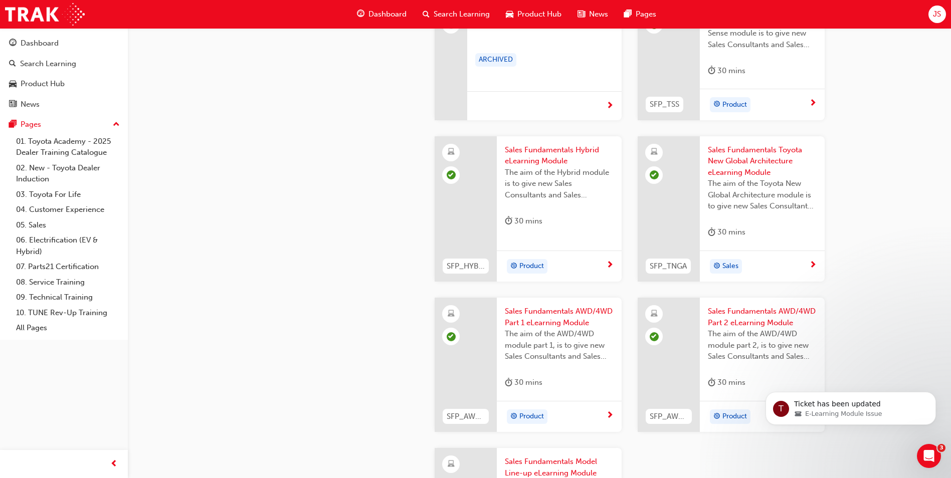
scroll to position [1031, 0]
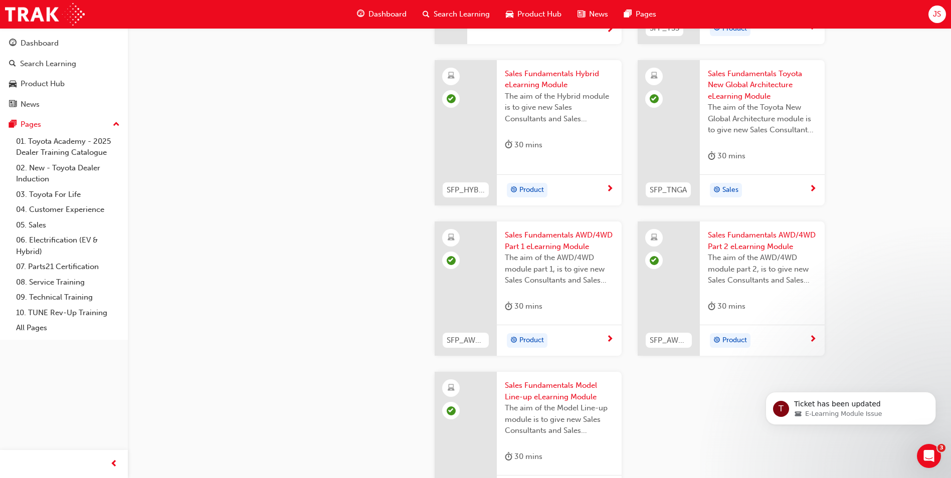
scroll to position [981, 0]
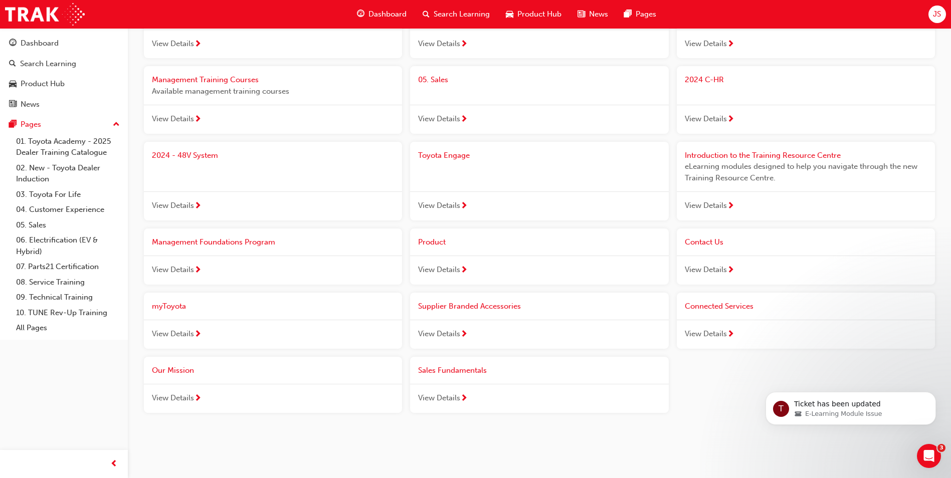
click at [754, 313] on div "Connected Services" at bounding box center [806, 307] width 258 height 28
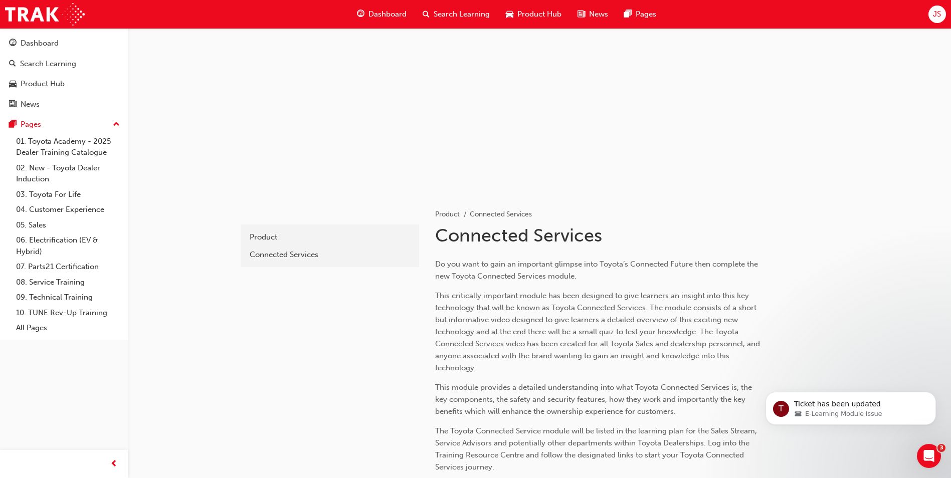
scroll to position [128, 0]
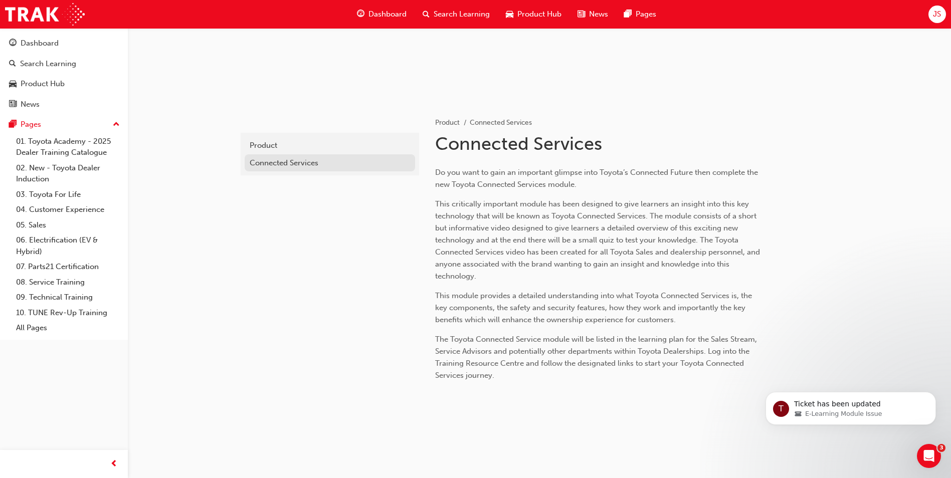
click at [276, 166] on div "Connected Services" at bounding box center [330, 163] width 160 height 12
click at [272, 141] on div "Product" at bounding box center [330, 146] width 160 height 12
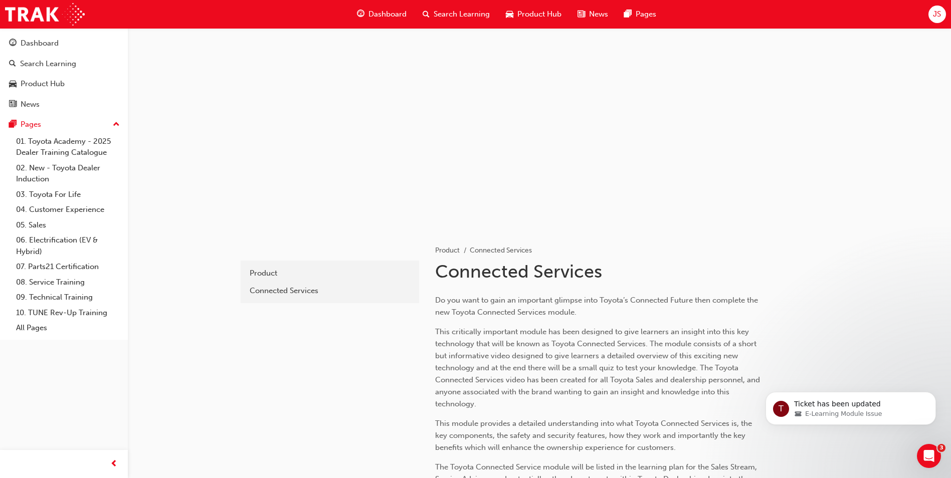
scroll to position [128, 0]
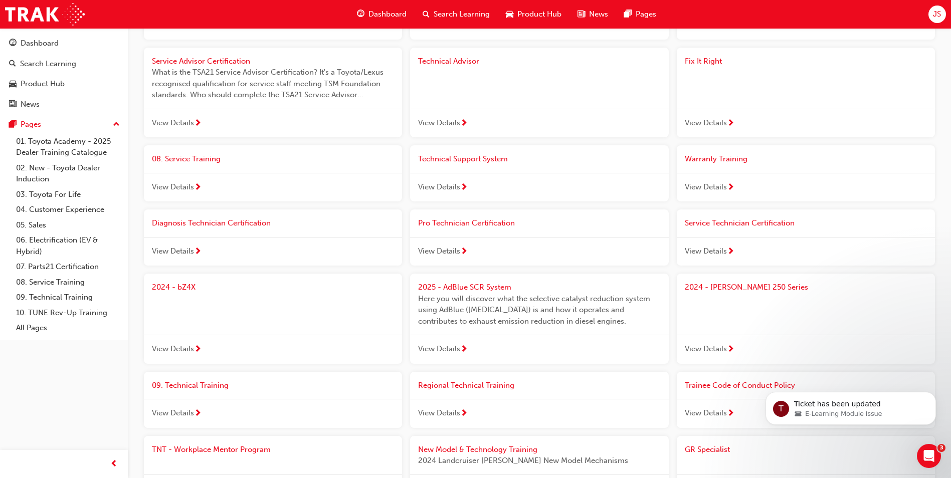
scroll to position [981, 0]
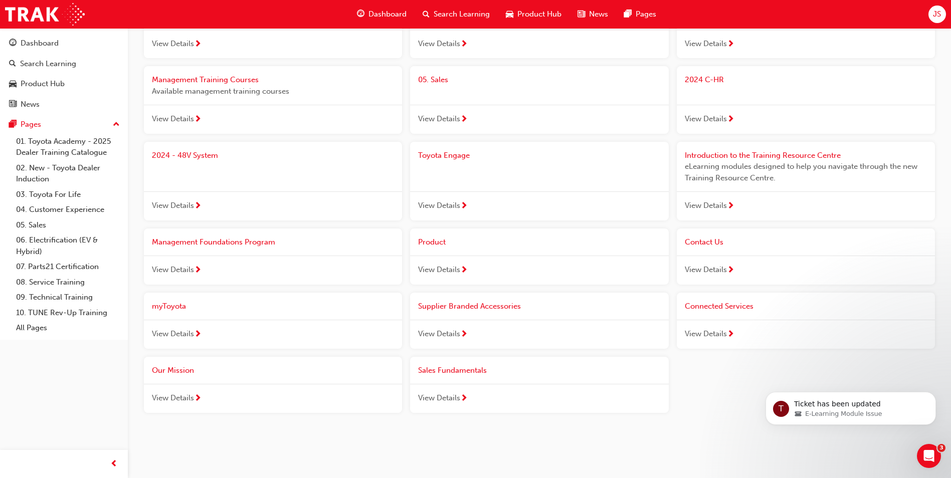
click at [443, 209] on span "View Details" at bounding box center [439, 206] width 42 height 12
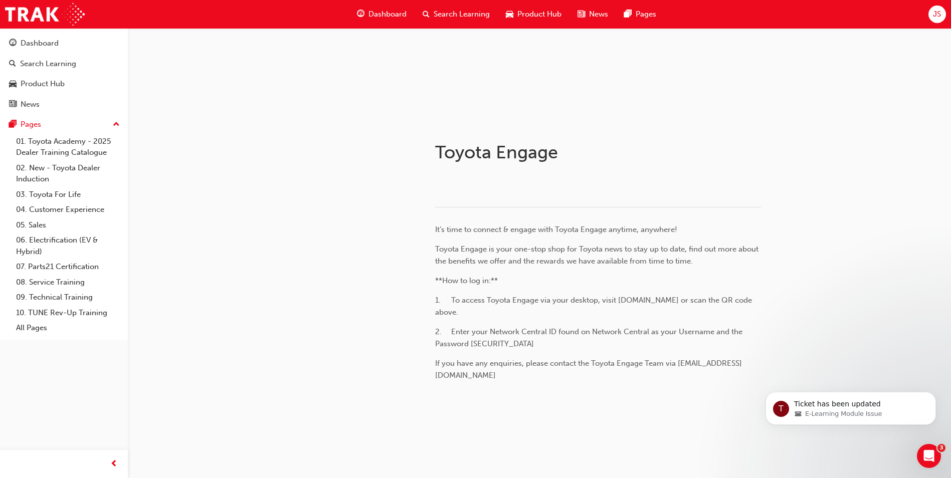
scroll to position [233, 0]
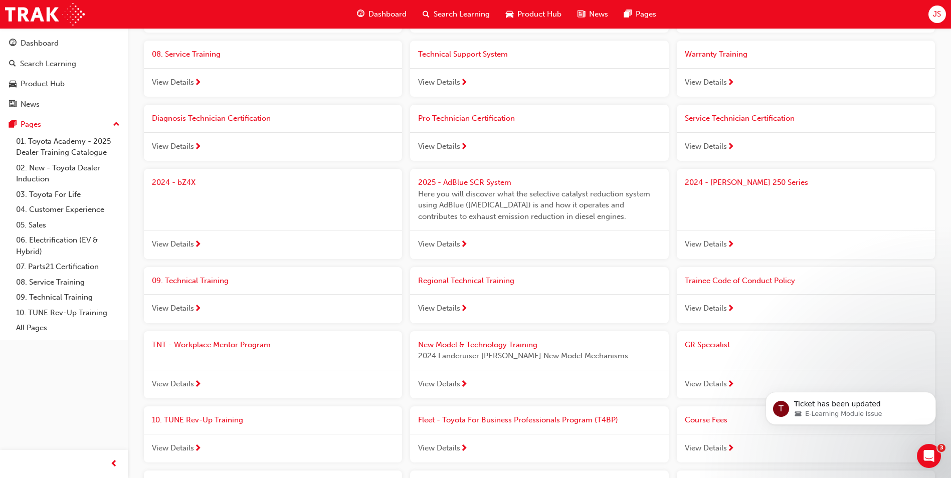
scroll to position [981, 0]
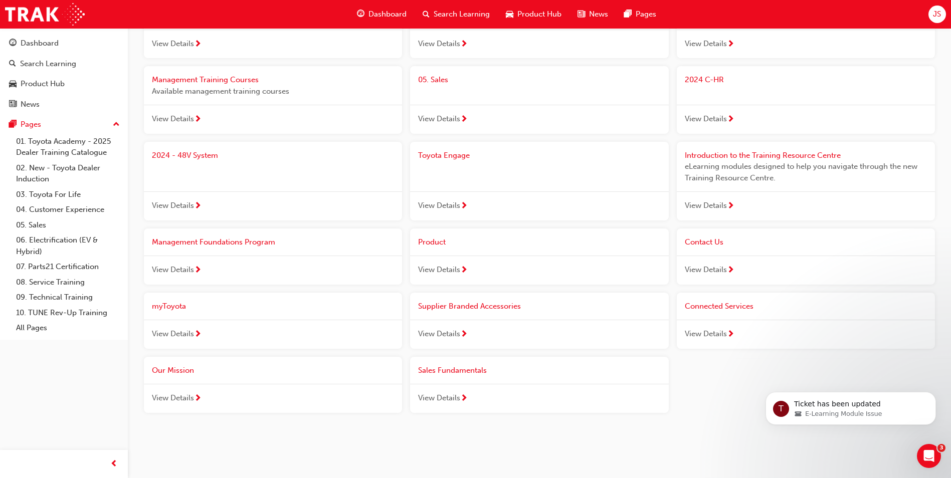
click at [711, 206] on span "View Details" at bounding box center [706, 206] width 42 height 12
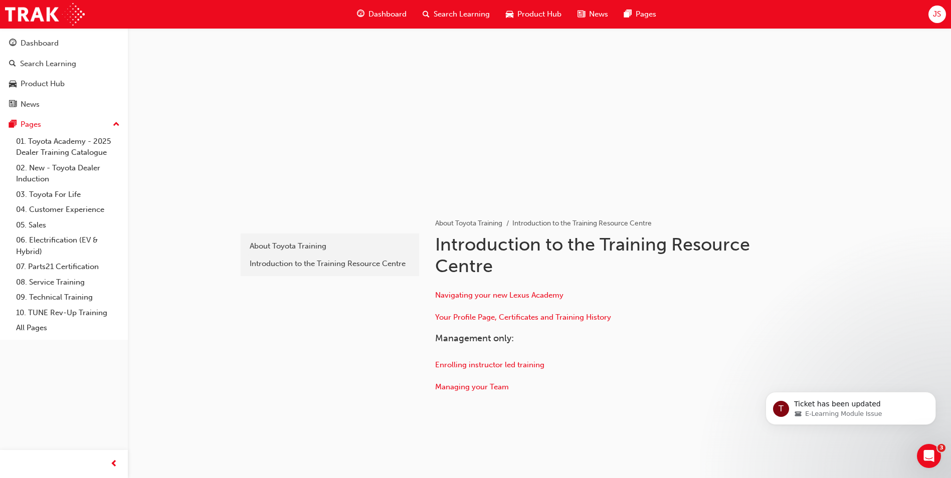
scroll to position [41, 0]
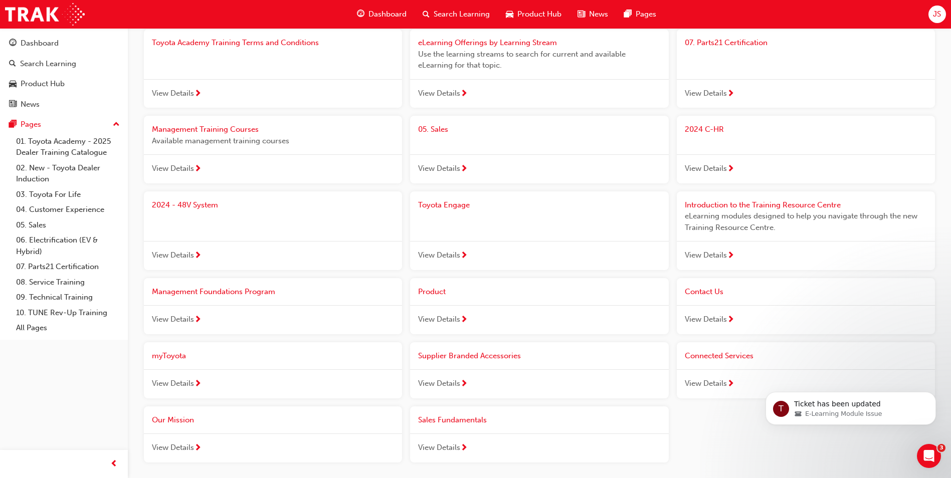
scroll to position [931, 0]
click at [700, 175] on div "View Details" at bounding box center [806, 169] width 258 height 29
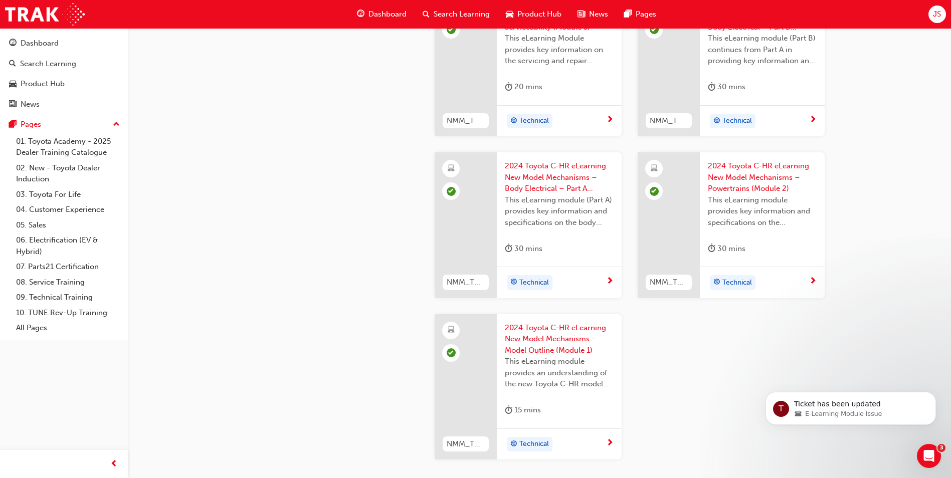
scroll to position [237, 0]
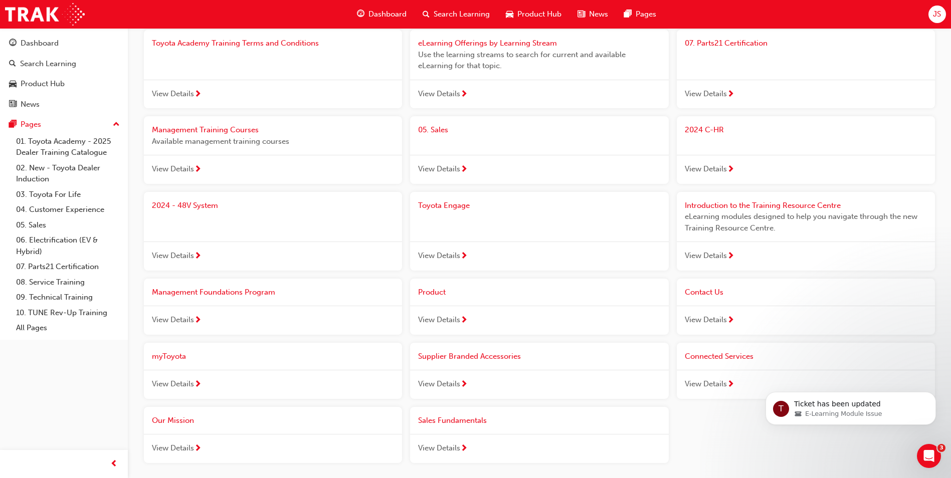
scroll to position [881, 0]
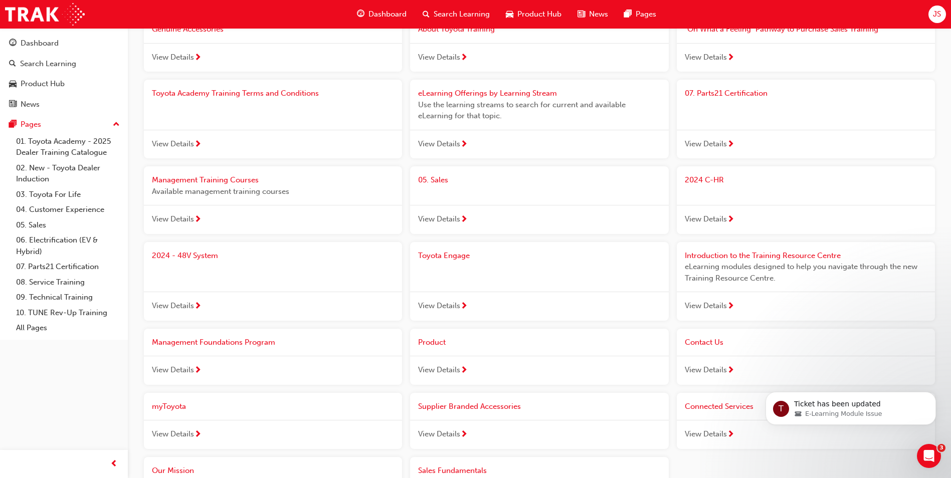
click at [457, 140] on span "View Details" at bounding box center [439, 144] width 42 height 12
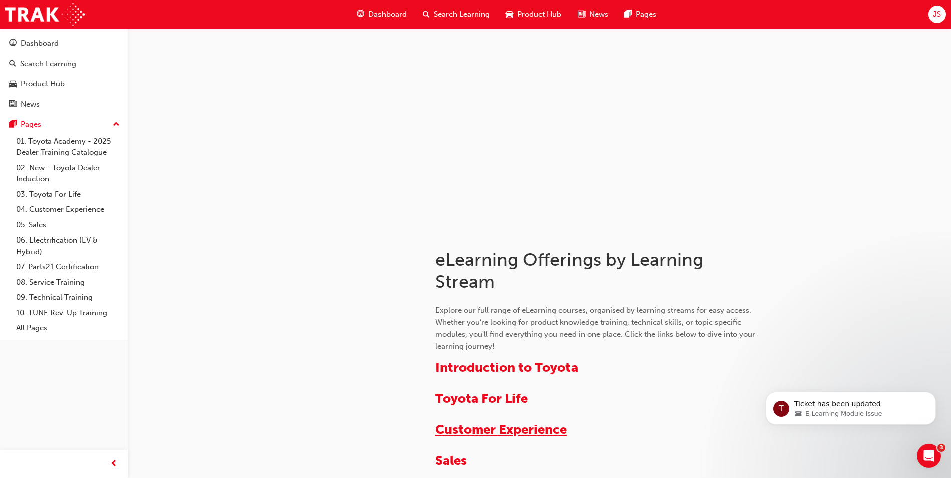
scroll to position [301, 0]
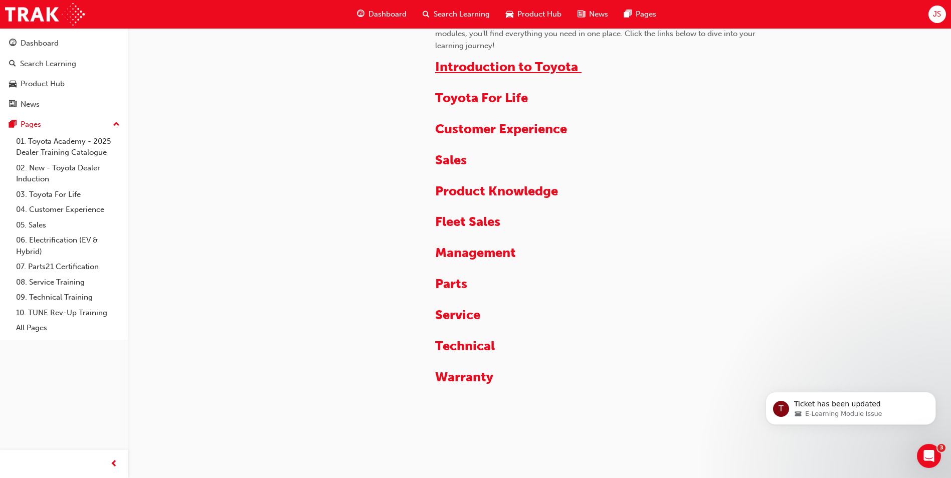
click at [497, 67] on span "Introduction to Toyota" at bounding box center [506, 67] width 143 height 16
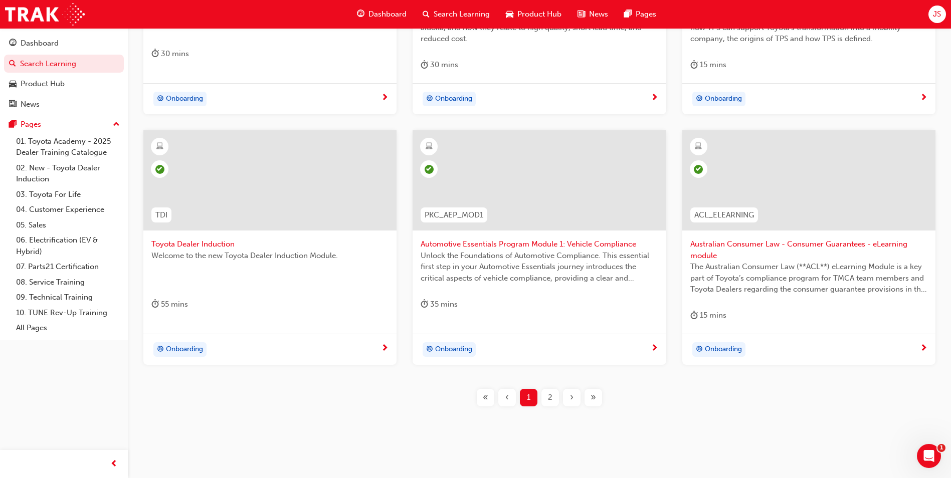
scroll to position [216, 0]
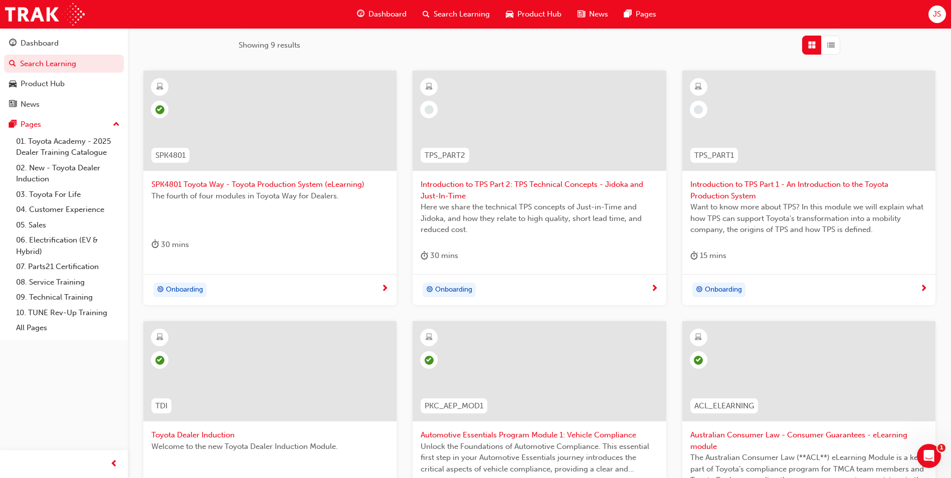
click at [479, 184] on span "Introduction to TPS Part 2: TPS Technical Concepts - Jidoka and Just-In-Time" at bounding box center [539, 190] width 237 height 23
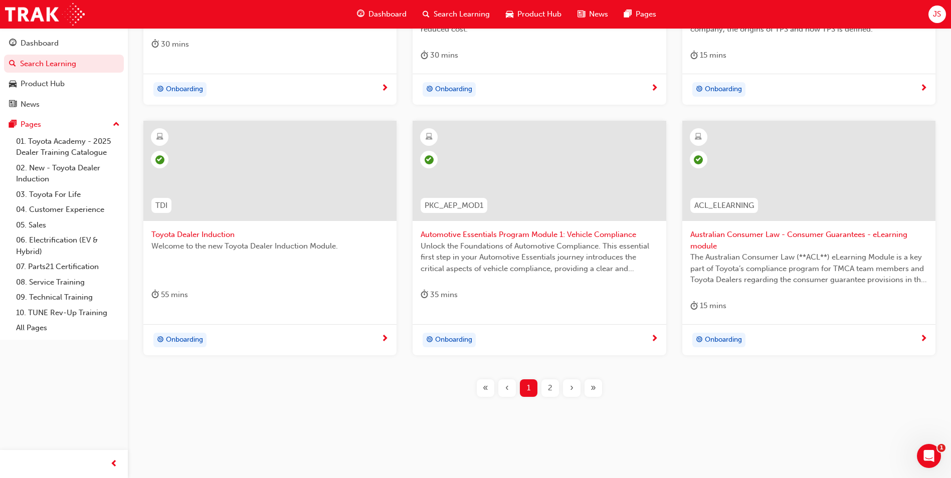
click at [545, 394] on div "2" at bounding box center [551, 389] width 18 height 18
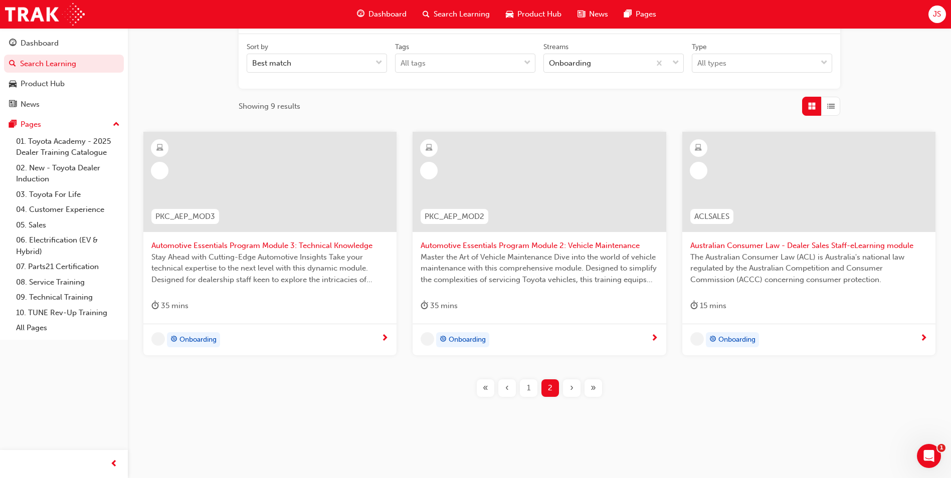
scroll to position [155, 0]
click at [574, 397] on div "PKC_AEP_MOD3 Automotive Essentials Program Module 3: Technical Knowledge Stay A…" at bounding box center [539, 272] width 791 height 281
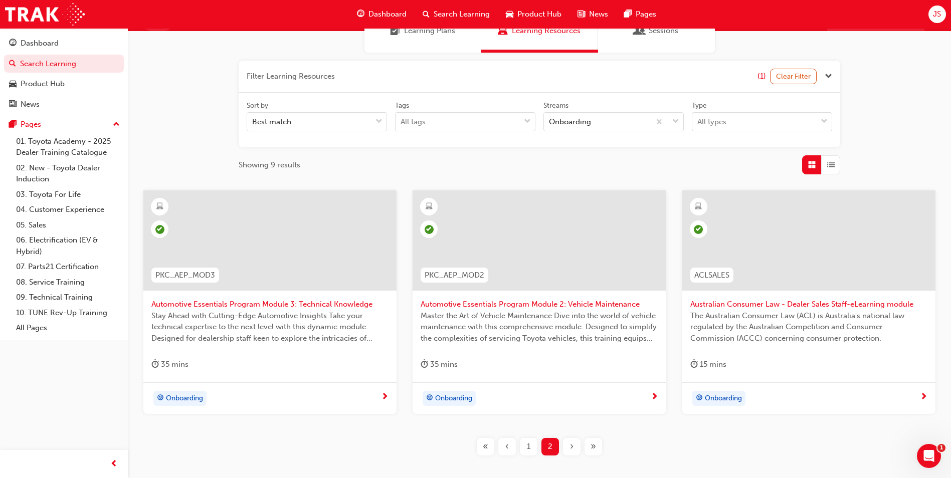
scroll to position [5, 0]
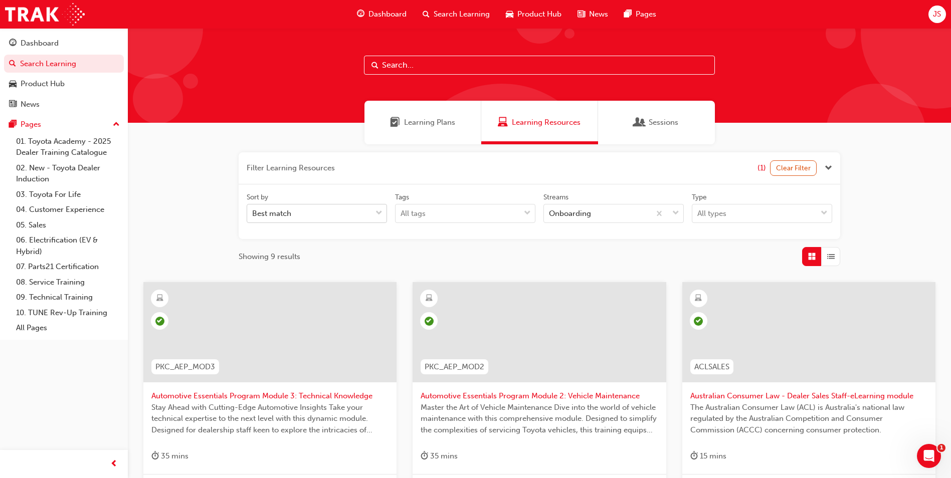
click at [383, 217] on div at bounding box center [379, 214] width 15 height 18
click at [253, 217] on input "Sort by Best match" at bounding box center [252, 213] width 1 height 9
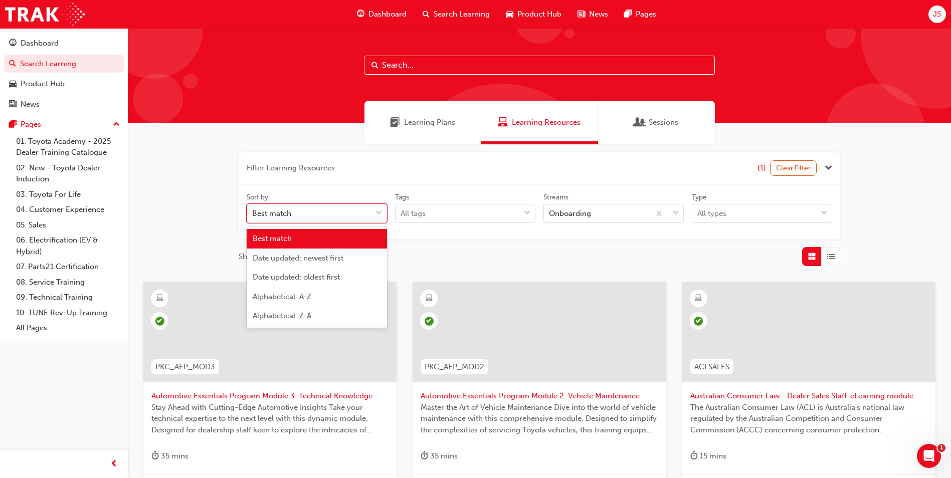
click at [383, 217] on div at bounding box center [379, 214] width 15 height 18
click at [253, 217] on input "Sort by option Best match focused, 1 of 5. 5 results available. Use Up and Down…" at bounding box center [252, 213] width 1 height 9
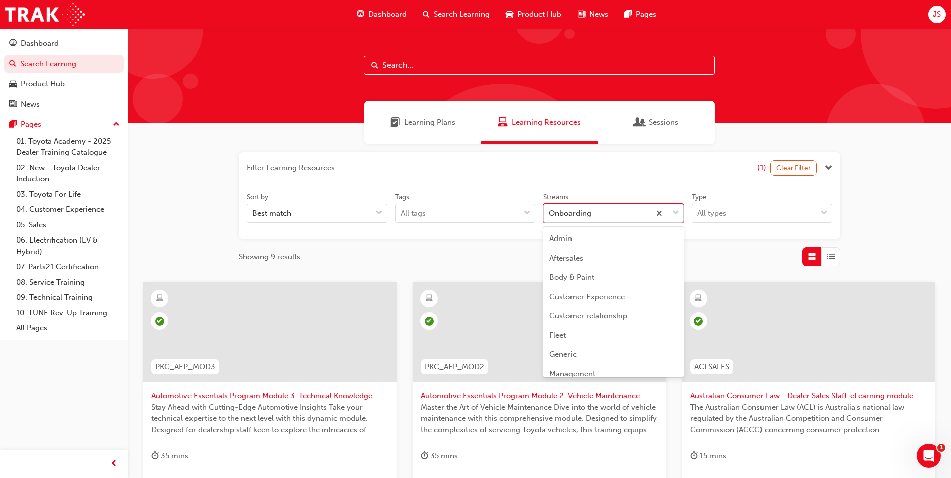
click at [637, 212] on div "Onboarding" at bounding box center [597, 214] width 106 height 18
click at [550, 212] on input "Streams option Onboarding focused, 11 of 23. 23 results available. Use Up and D…" at bounding box center [549, 213] width 1 height 9
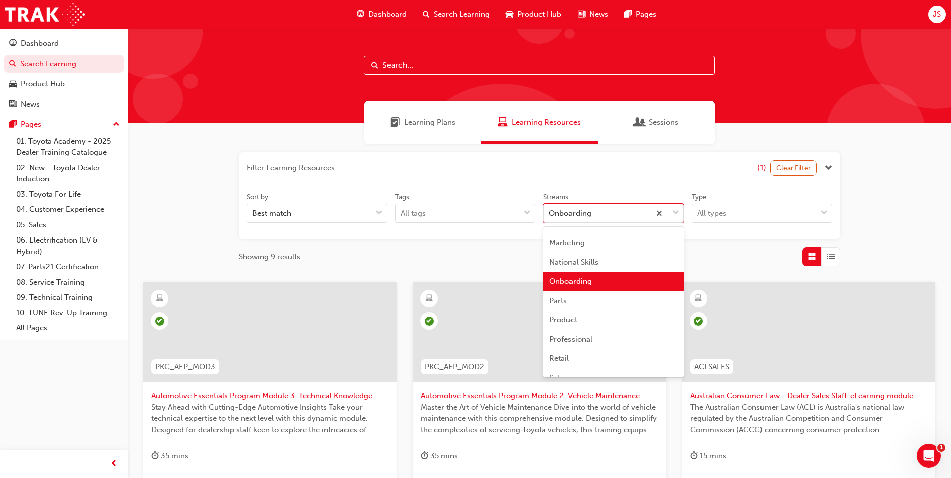
scroll to position [251, 0]
click at [586, 273] on div "Sales" at bounding box center [614, 278] width 140 height 20
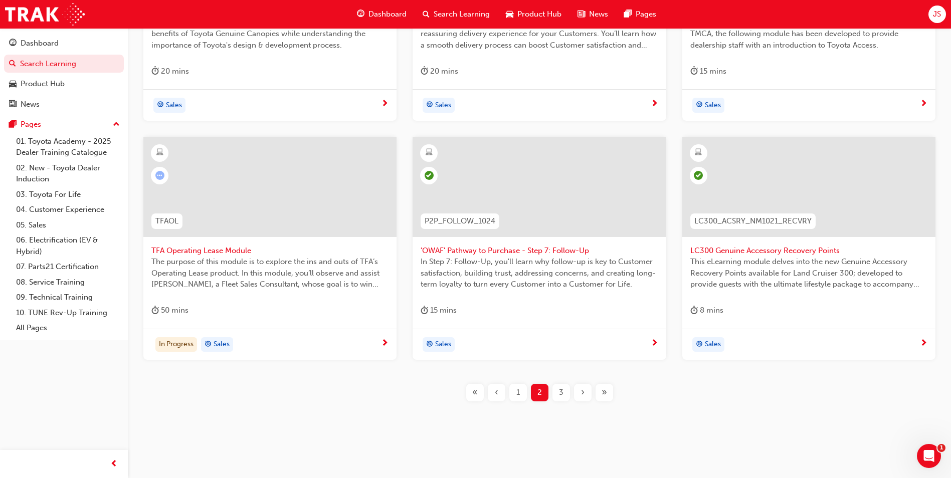
scroll to position [394, 0]
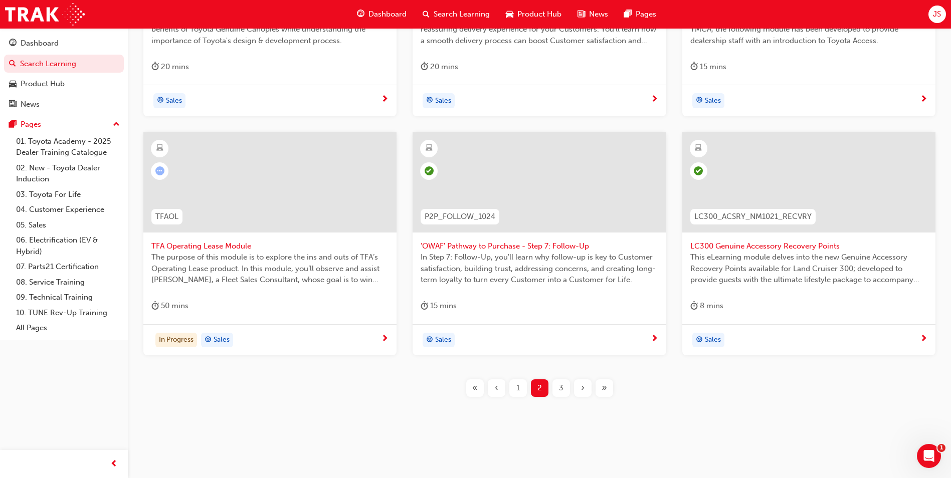
click at [563, 390] on span "3" at bounding box center [561, 389] width 5 height 12
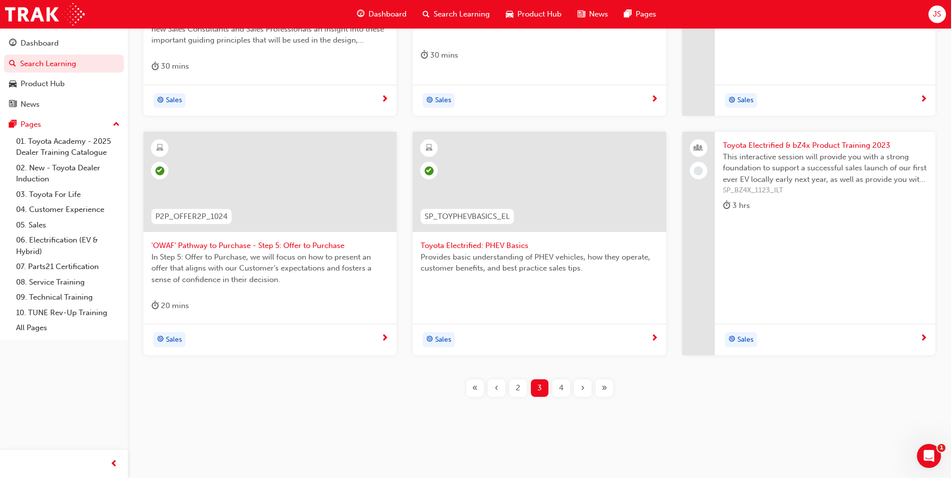
click at [559, 381] on div "4" at bounding box center [562, 389] width 18 height 18
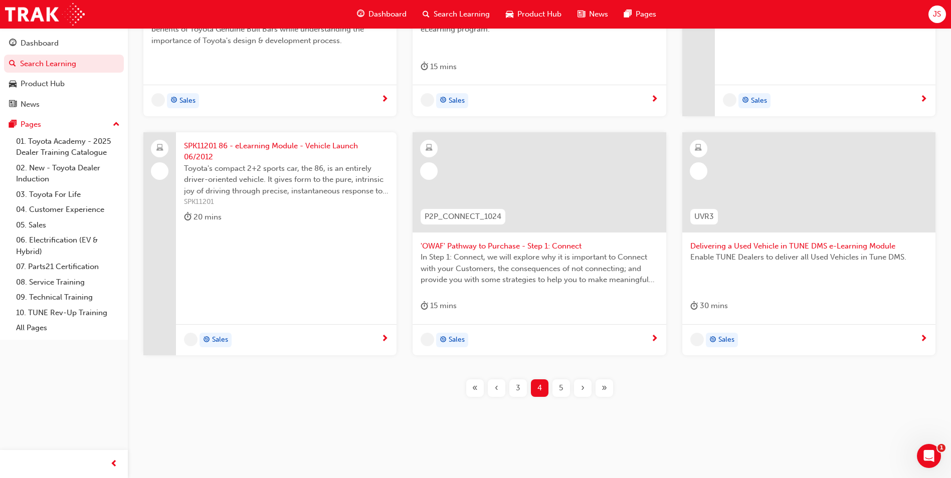
scroll to position [394, 0]
click at [263, 147] on span "SPK11201 86 - eLearning Module - Vehicle Launch 06/2012" at bounding box center [286, 151] width 205 height 23
click at [568, 395] on div "5" at bounding box center [562, 389] width 18 height 18
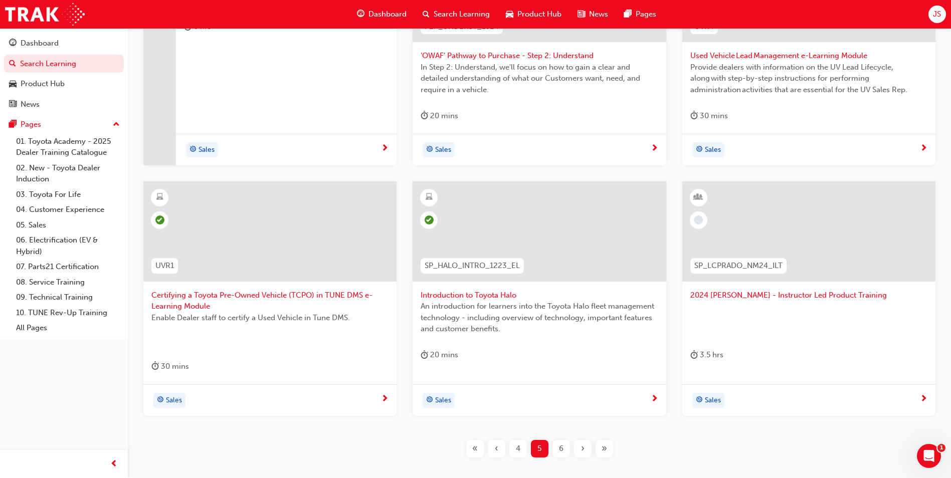
scroll to position [294, 0]
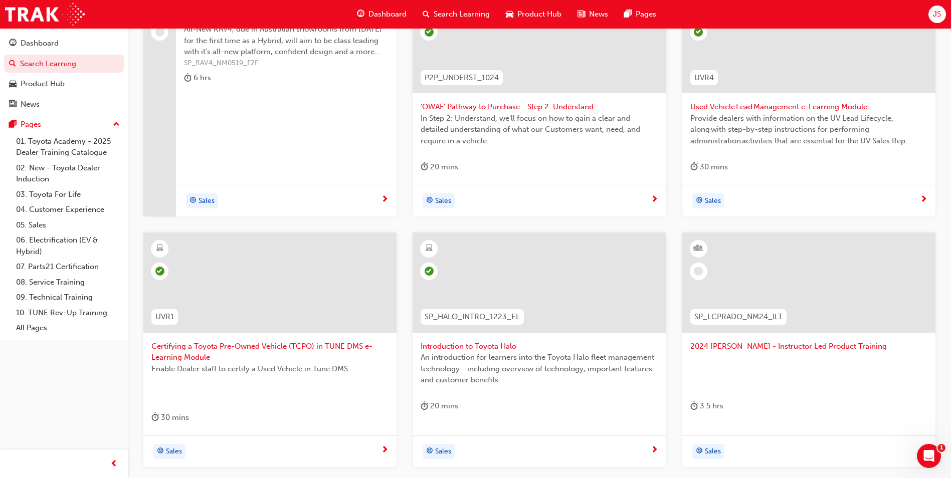
click at [768, 342] on span "2024 [PERSON_NAME] - Instructor Led Product Training" at bounding box center [808, 347] width 237 height 12
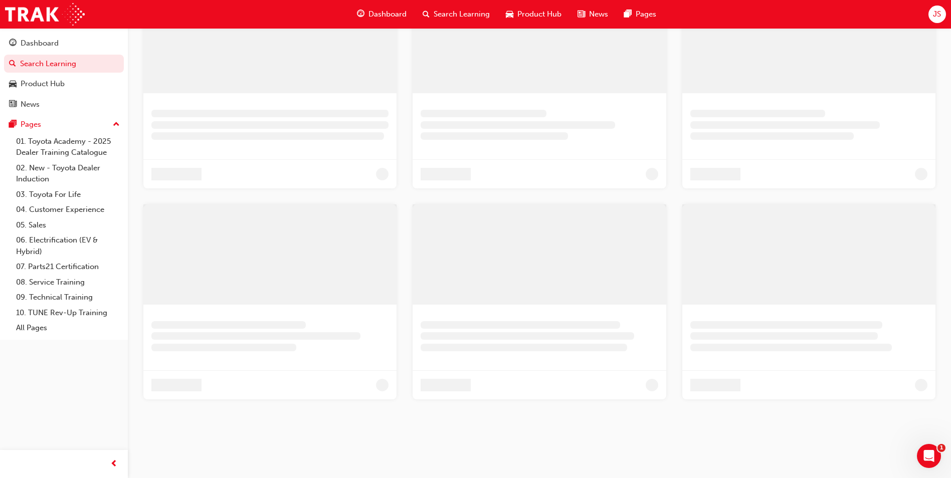
scroll to position [93, 0]
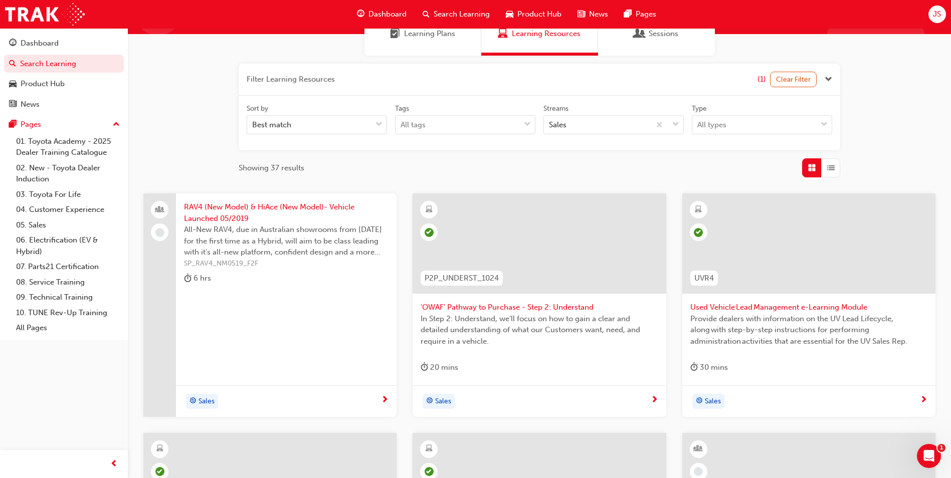
click at [253, 206] on span "RAV4 (New Model) & HiAce (New Model)- Vehicle Launched 05/2019" at bounding box center [286, 213] width 205 height 23
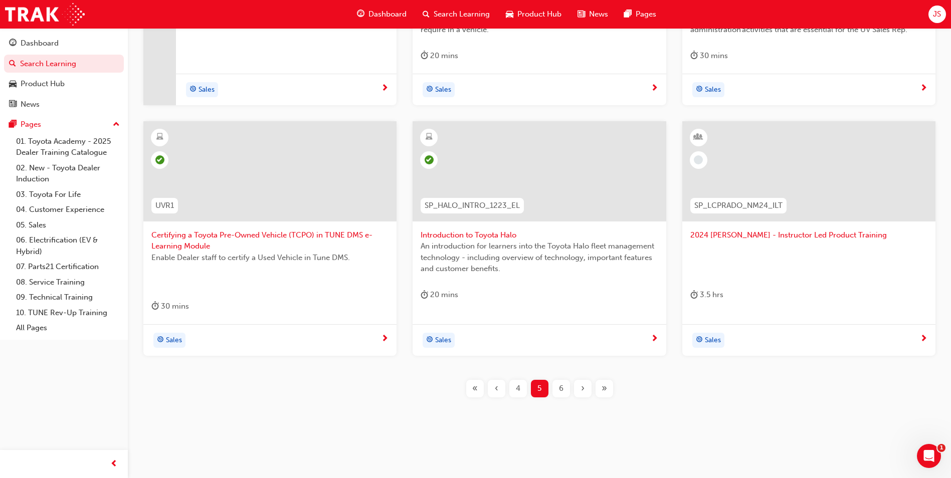
scroll to position [406, 0]
click at [568, 385] on div "6" at bounding box center [562, 389] width 18 height 18
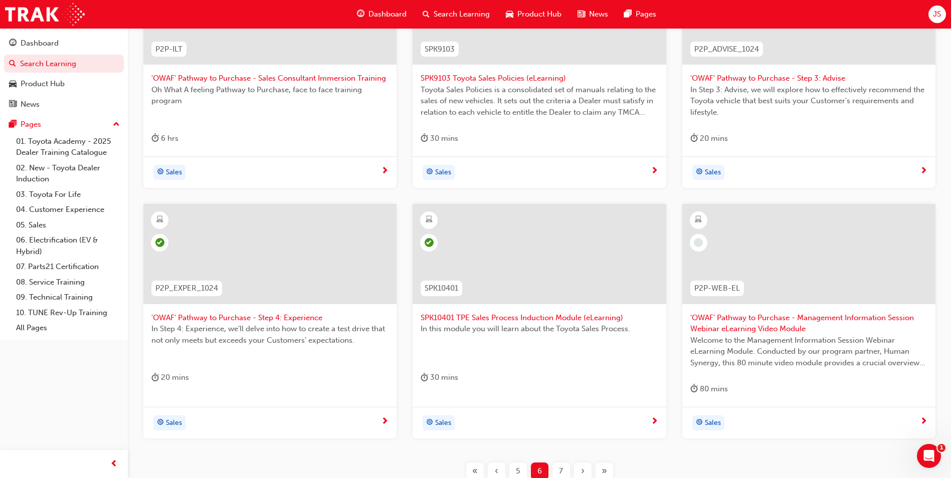
scroll to position [255, 0]
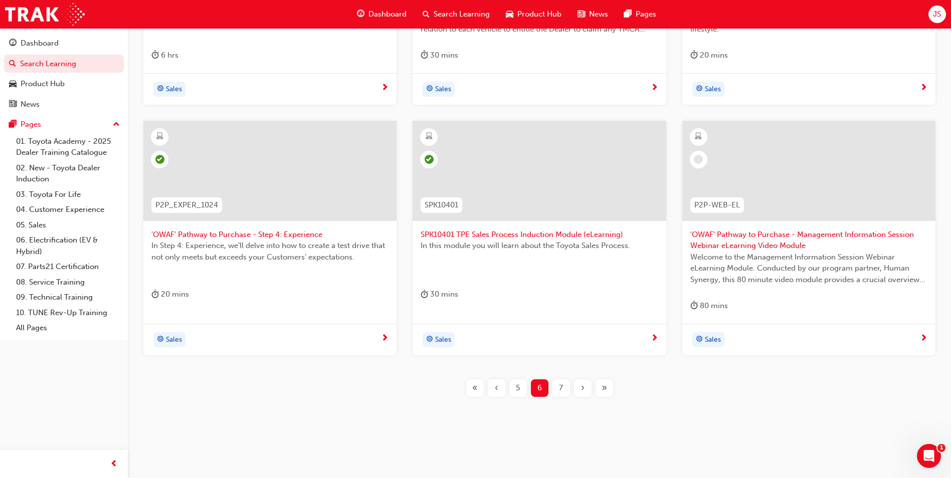
click at [560, 388] on span "7" at bounding box center [561, 389] width 4 height 12
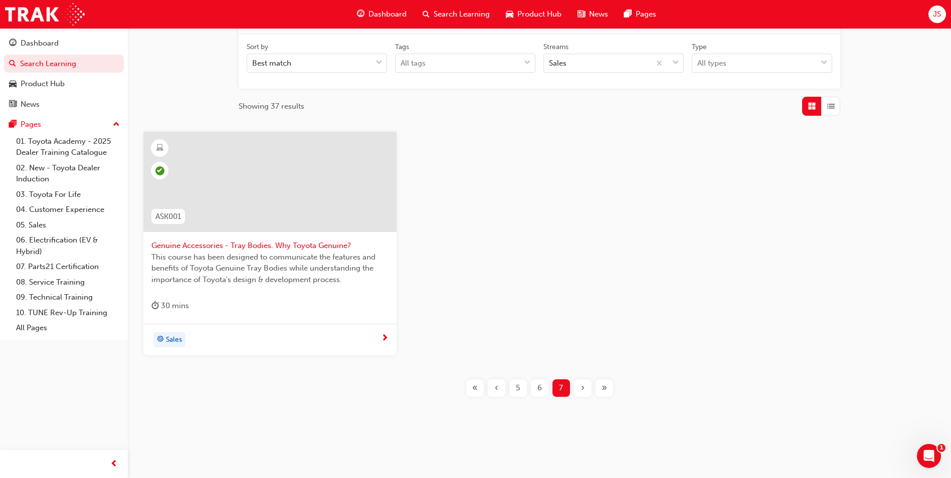
scroll to position [5, 0]
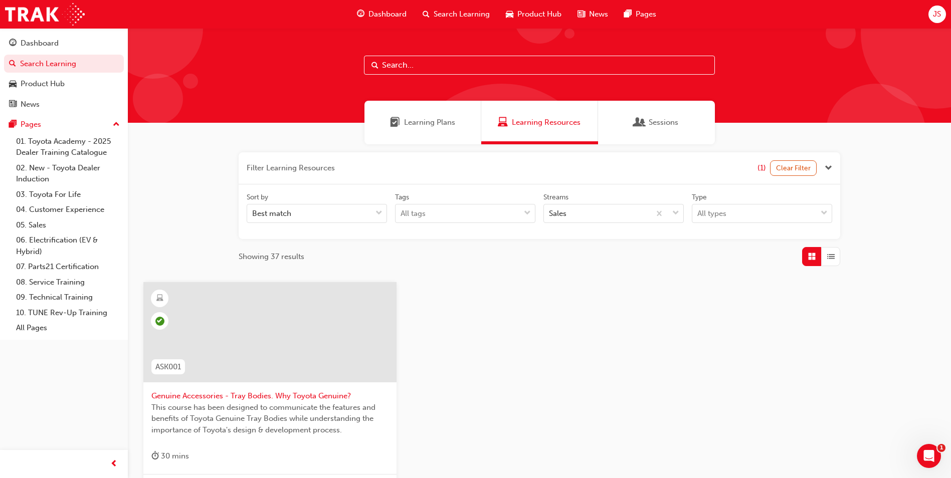
click at [391, 213] on div "Tags All tags" at bounding box center [465, 208] width 148 height 31
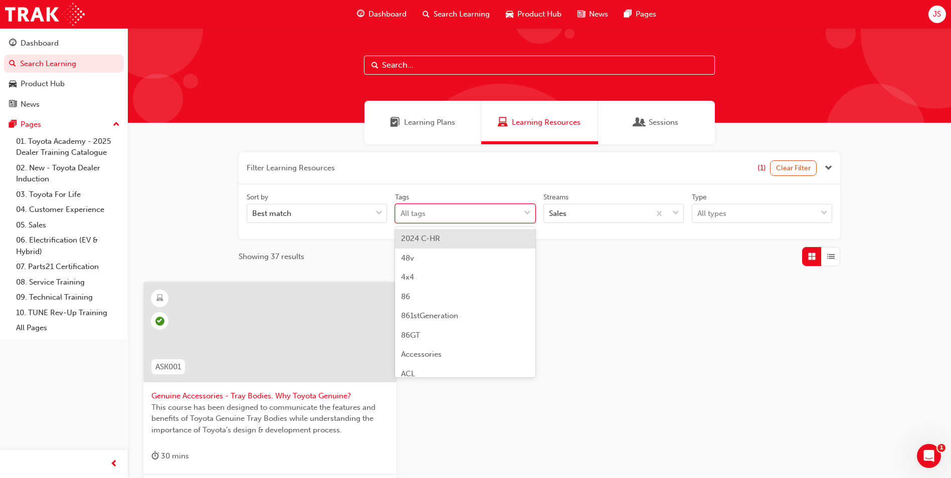
click at [420, 213] on div "All tags" at bounding box center [413, 214] width 25 height 12
click at [402, 213] on input "Tags option 2024 C-HR focused, 1 of 189. 189 results available. Use Up and Down…" at bounding box center [401, 213] width 1 height 9
click at [349, 223] on div "Sort by Best match Tags option 2024 C-HR focused, 1 of 189. 189 results availab…" at bounding box center [540, 212] width 594 height 39
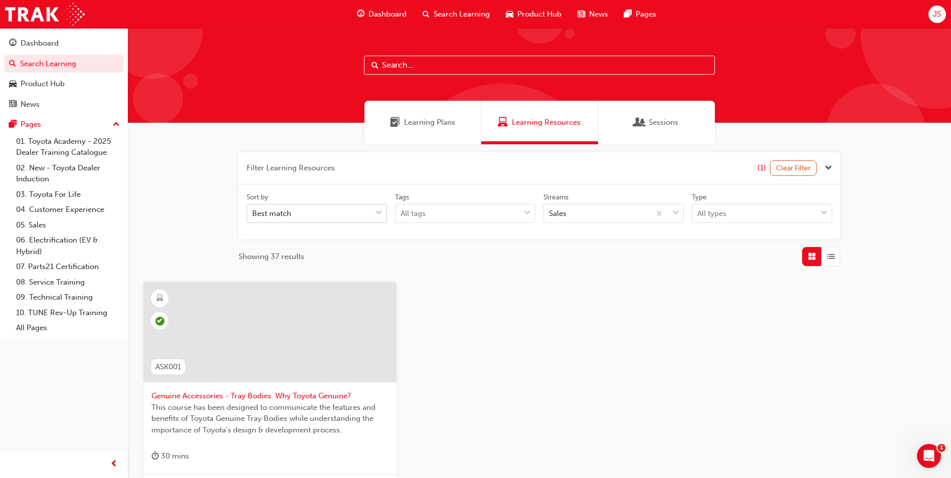
click at [350, 221] on div "Best match" at bounding box center [309, 214] width 124 height 18
click at [253, 218] on input "Sort by Best match" at bounding box center [252, 213] width 1 height 9
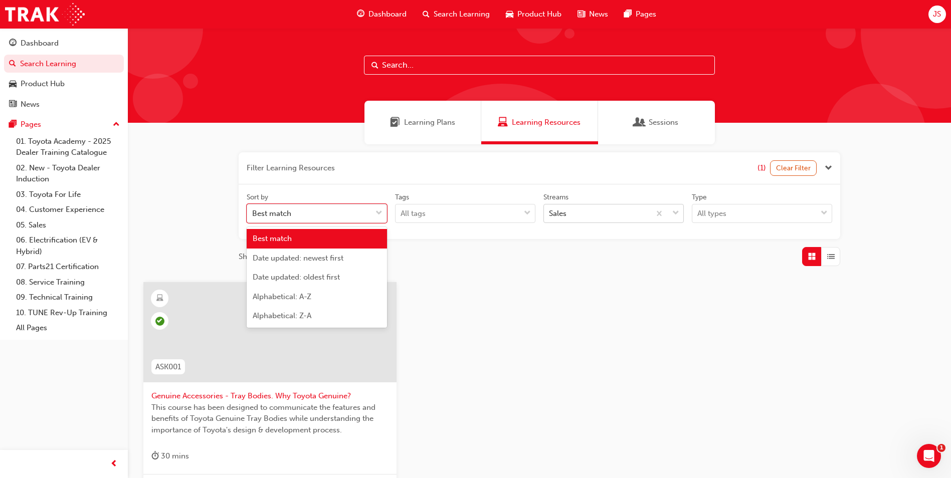
click at [630, 221] on div "Sales" at bounding box center [597, 214] width 106 height 18
click at [550, 218] on input "Streams Sales" at bounding box center [549, 213] width 1 height 9
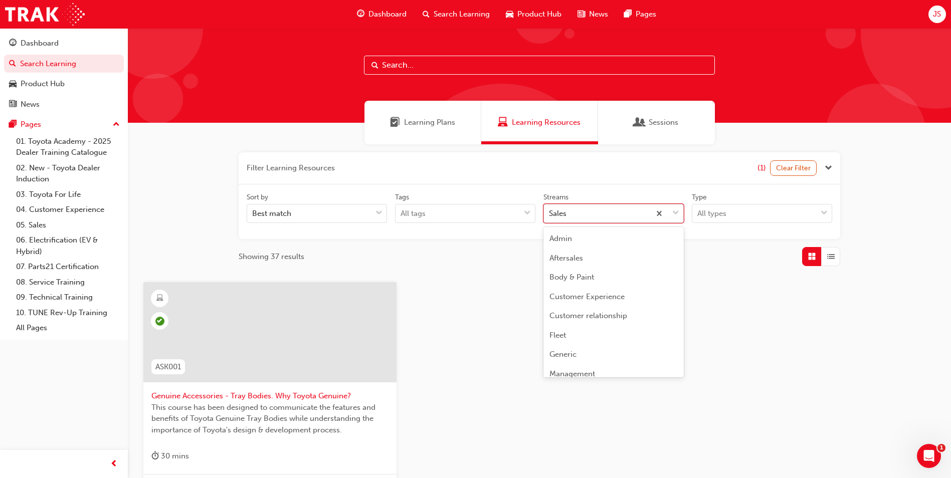
scroll to position [167, 0]
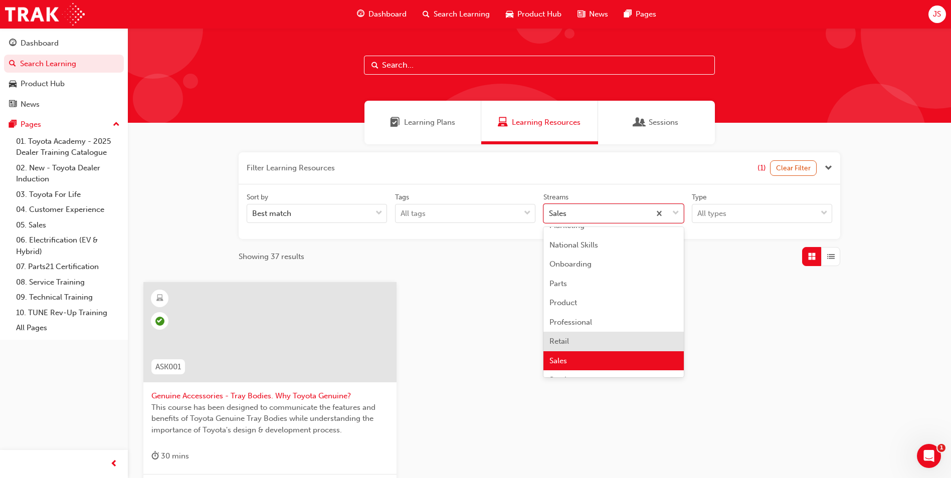
click at [568, 338] on span "Retail" at bounding box center [560, 341] width 20 height 9
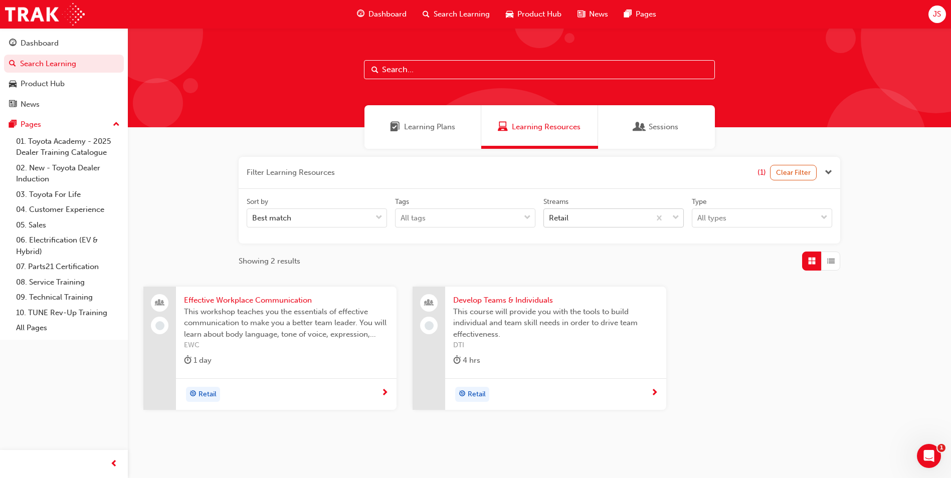
click at [604, 224] on div "Retail" at bounding box center [597, 219] width 106 height 18
click at [550, 222] on input "Streams Retail" at bounding box center [549, 218] width 1 height 9
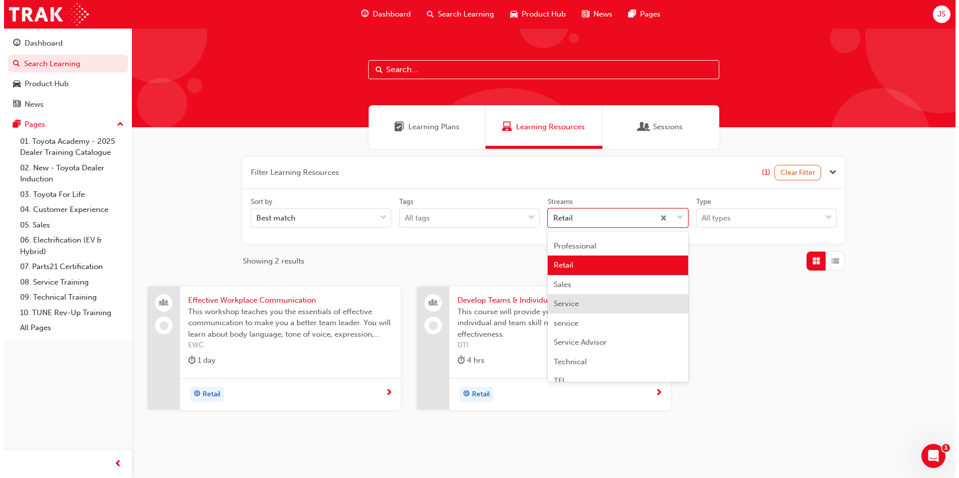
scroll to position [298, 0]
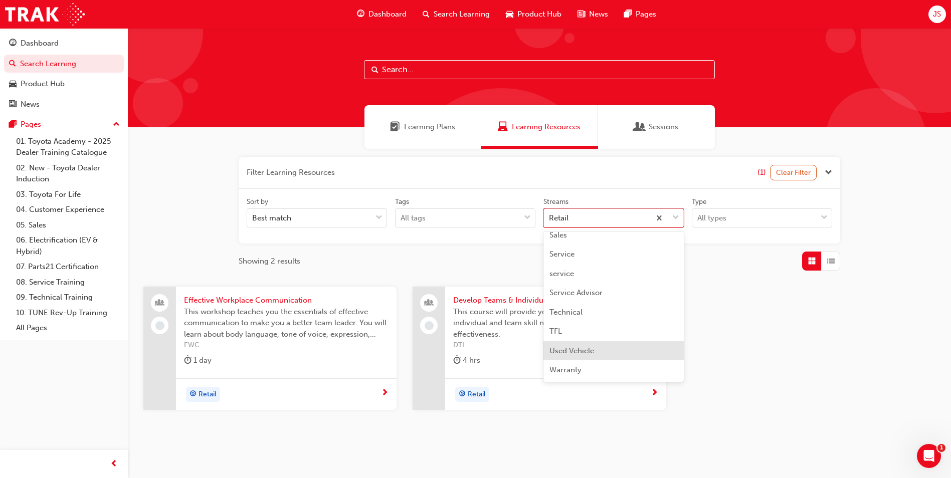
click at [590, 348] on span "Used Vehicle" at bounding box center [572, 350] width 45 height 9
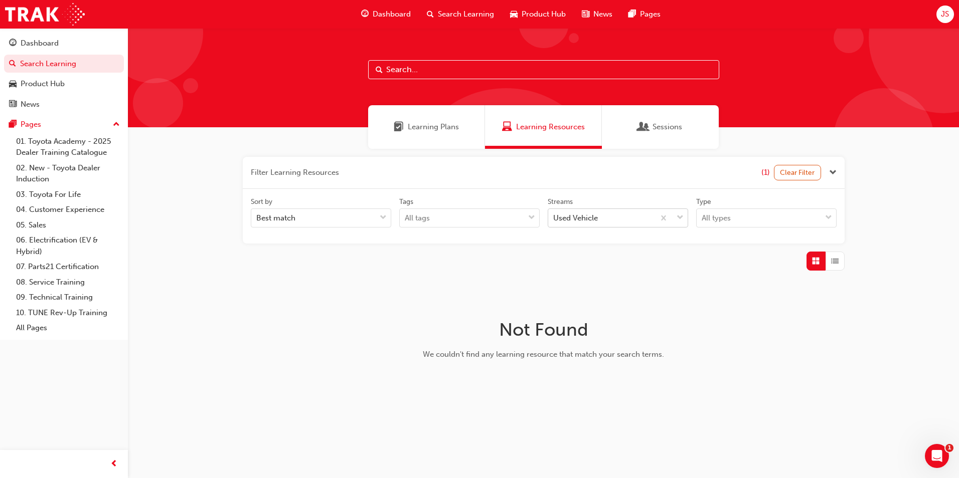
click at [574, 220] on div "Used Vehicle" at bounding box center [575, 219] width 45 height 12
click at [554, 220] on input "Streams Used Vehicle" at bounding box center [553, 218] width 1 height 9
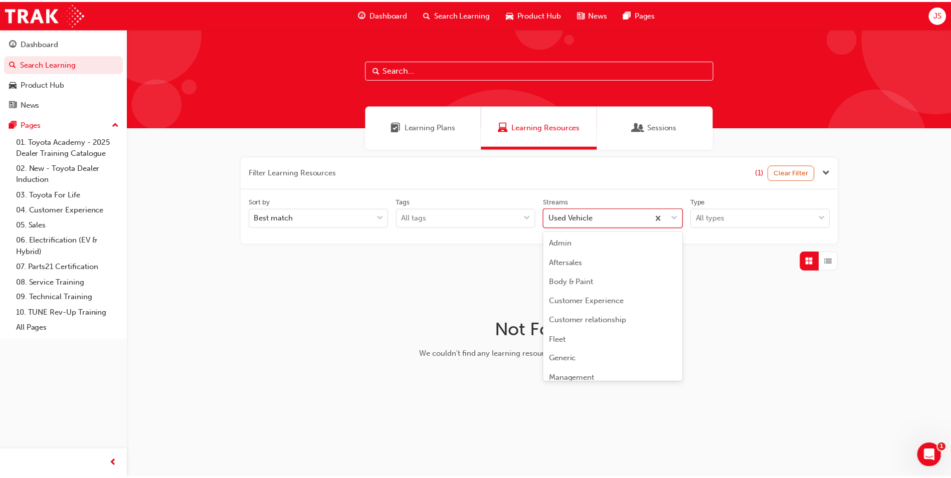
scroll to position [283, 0]
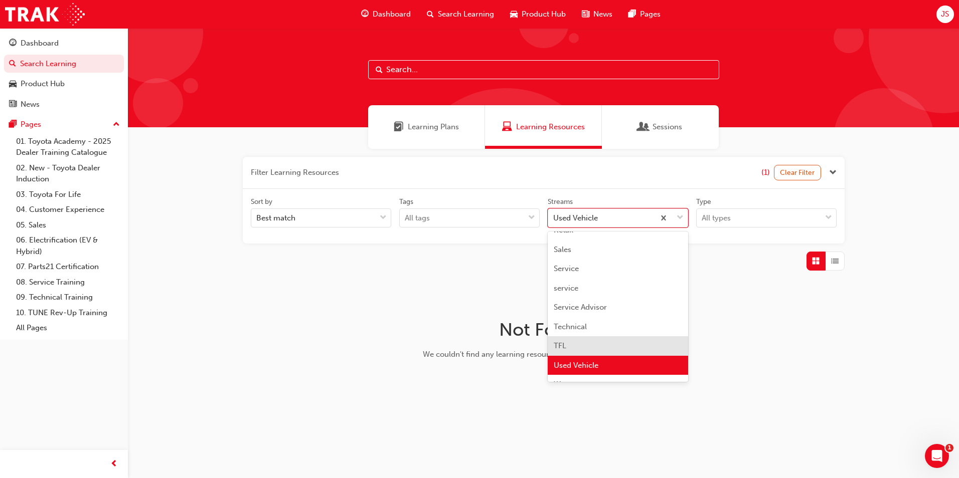
click at [567, 341] on div "TFL" at bounding box center [618, 346] width 140 height 20
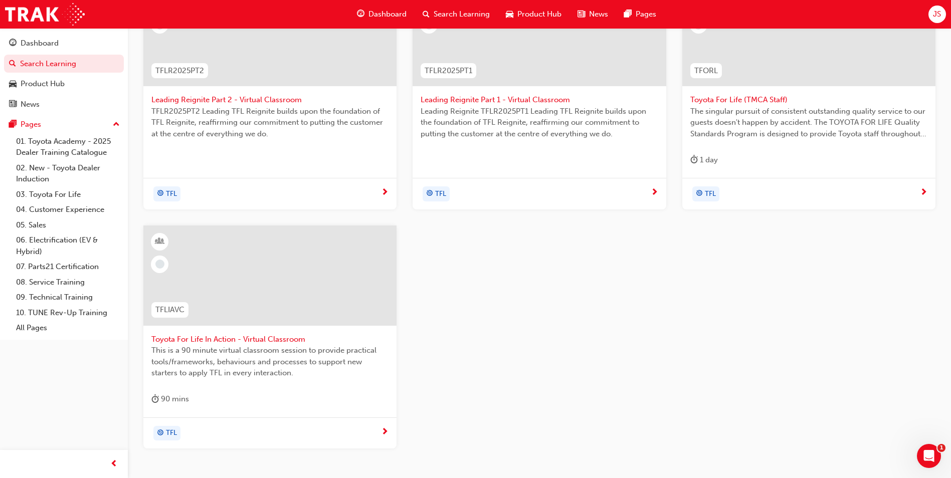
scroll to position [50, 0]
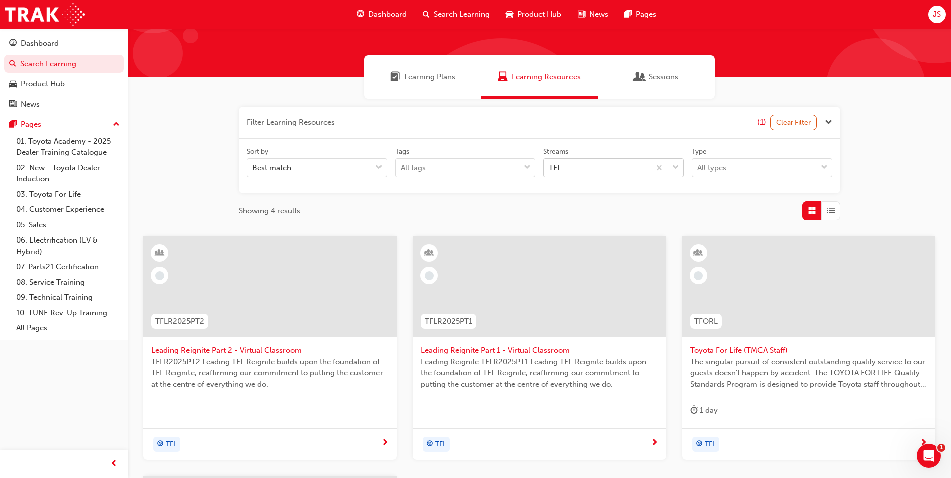
click at [566, 170] on div "TFL" at bounding box center [597, 168] width 106 height 18
click at [550, 170] on input "Streams TFL" at bounding box center [549, 167] width 1 height 9
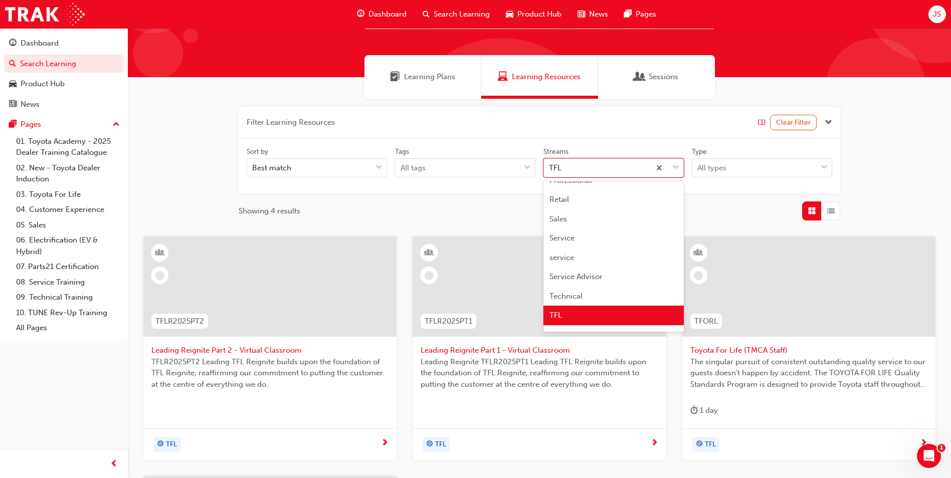
scroll to position [298, 0]
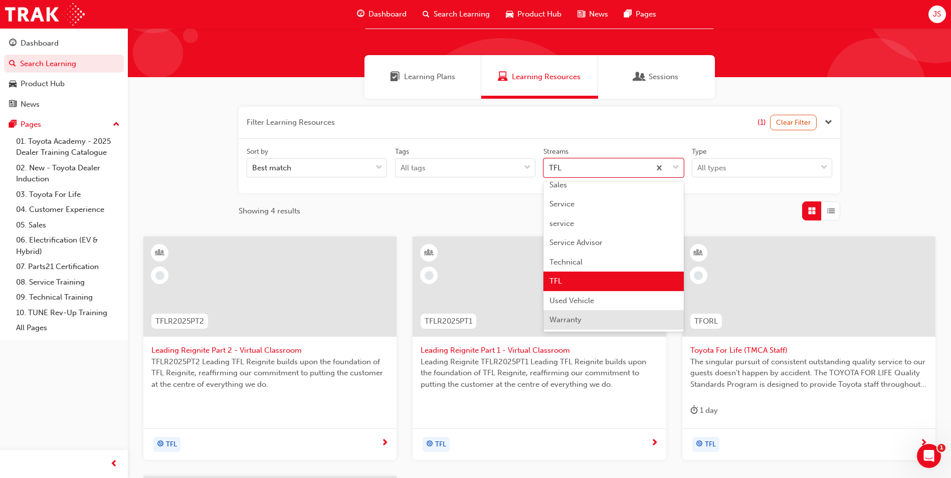
click at [582, 318] on div "Warranty" at bounding box center [614, 320] width 140 height 20
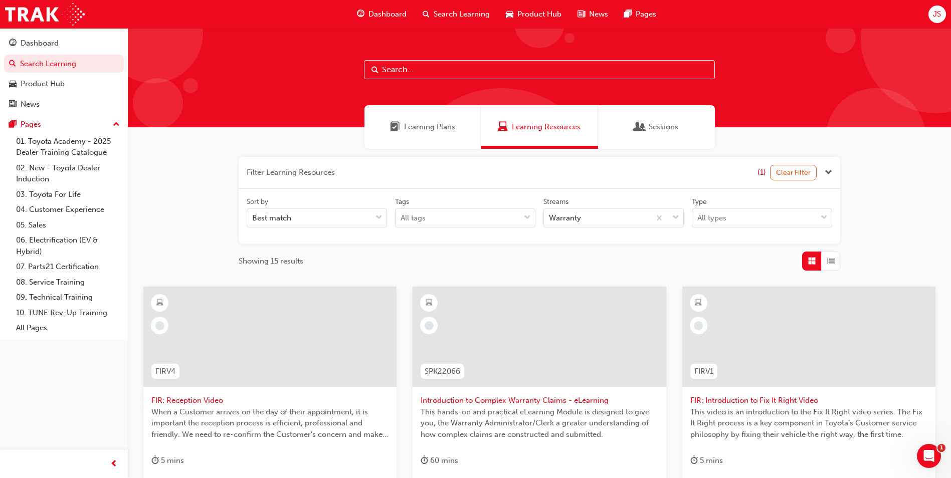
scroll to position [150, 0]
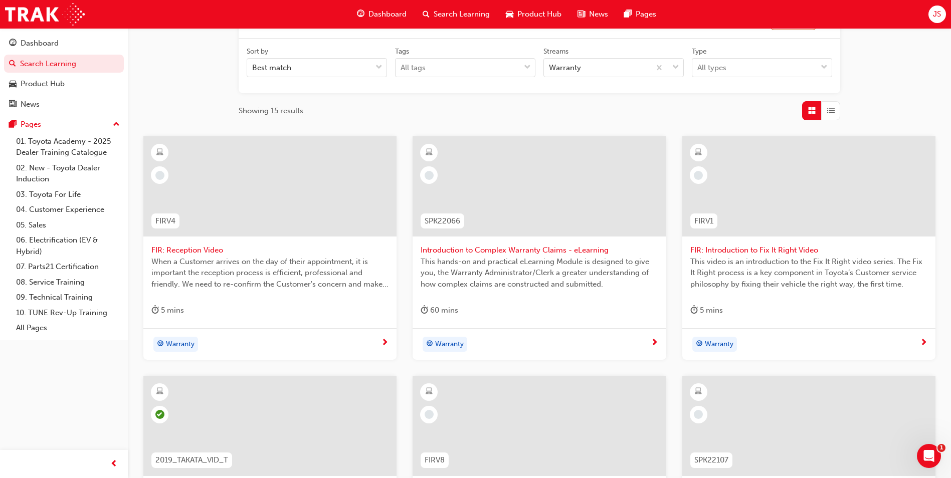
click at [216, 246] on span "FIR: Reception Video" at bounding box center [269, 251] width 237 height 12
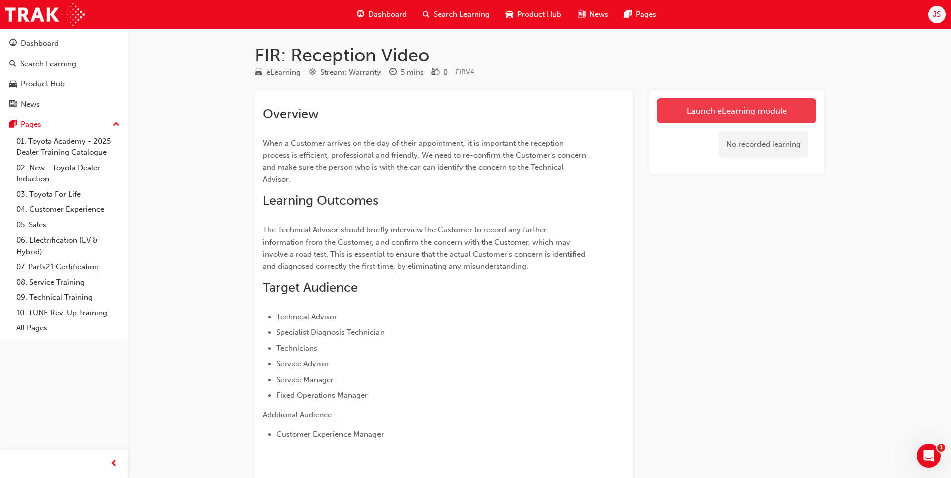
click at [725, 104] on link "Launch eLearning module" at bounding box center [736, 110] width 159 height 25
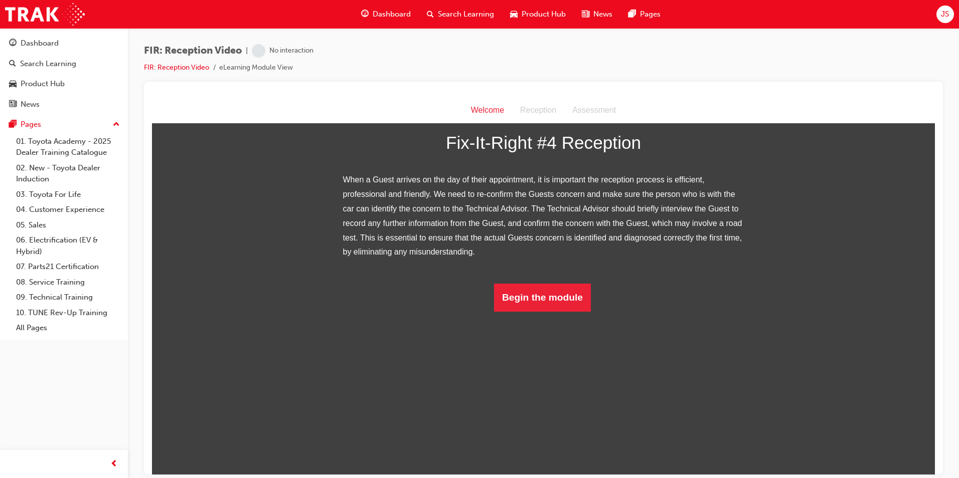
scroll to position [73, 0]
click at [545, 311] on button "Begin the module" at bounding box center [542, 297] width 97 height 28
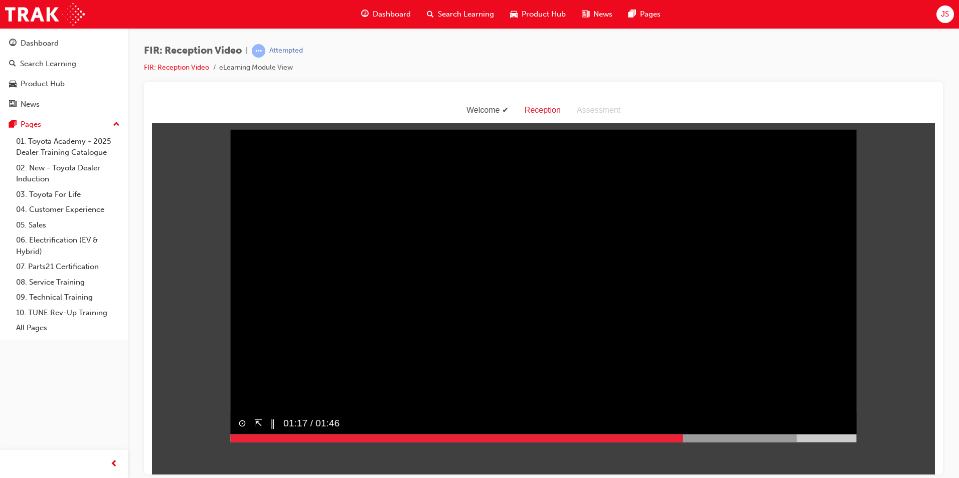
scroll to position [24, 0]
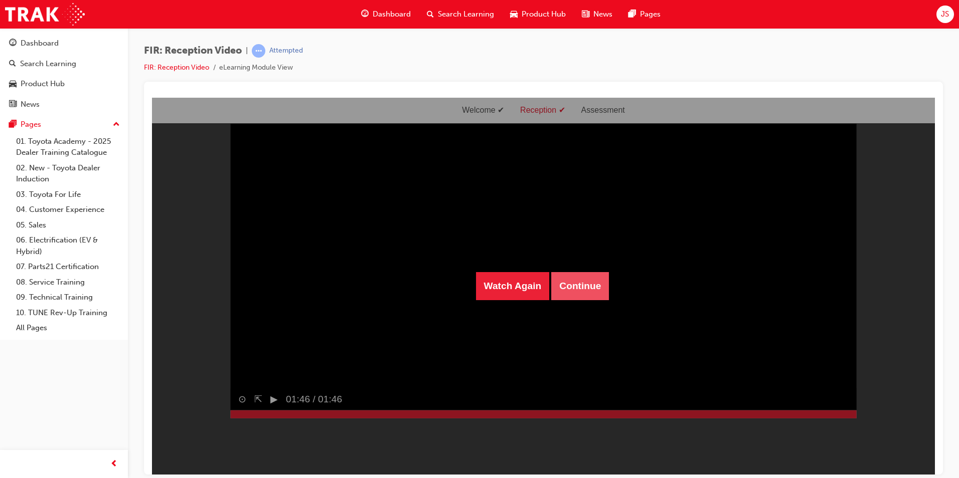
click at [580, 278] on button "Continue" at bounding box center [580, 286] width 58 height 28
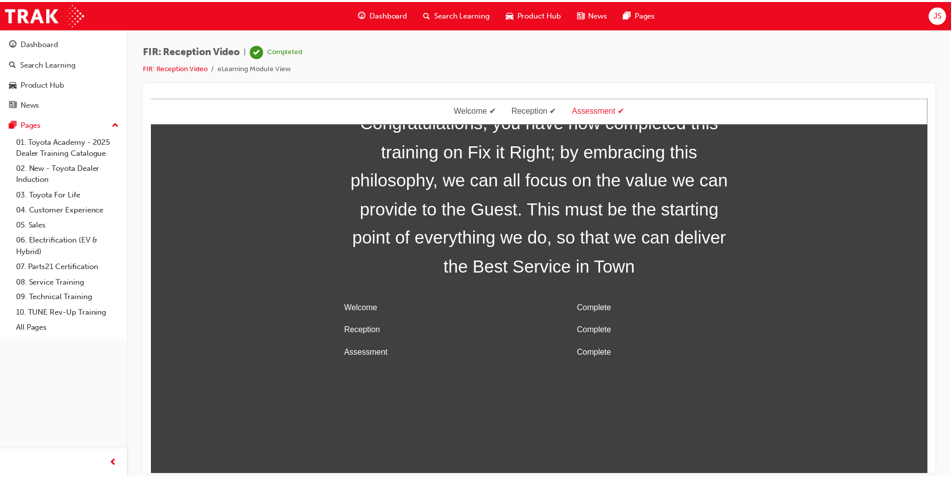
scroll to position [32, 0]
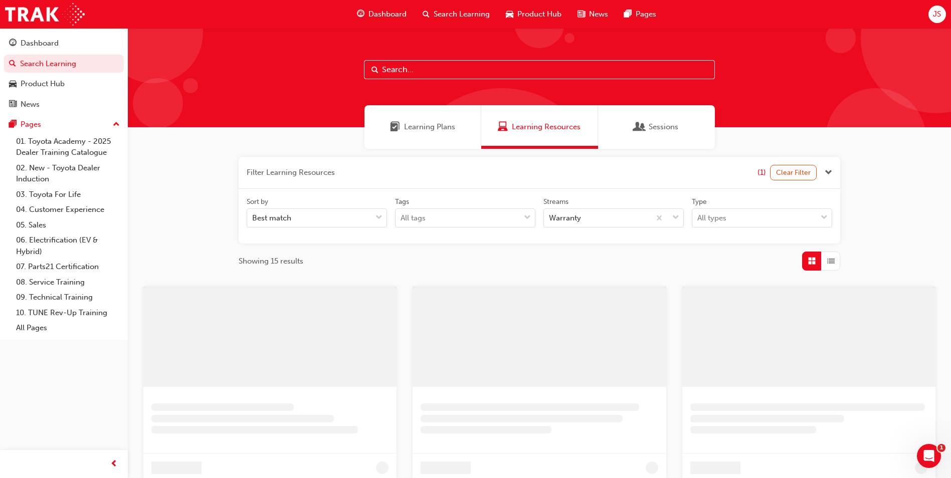
scroll to position [150, 0]
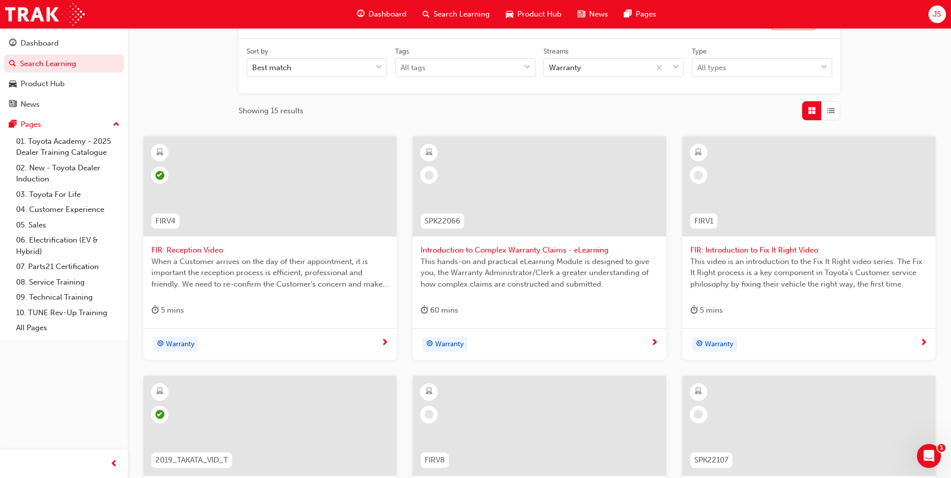
click at [809, 251] on span "FIR: Introduction to Fix It Right Video" at bounding box center [808, 251] width 237 height 12
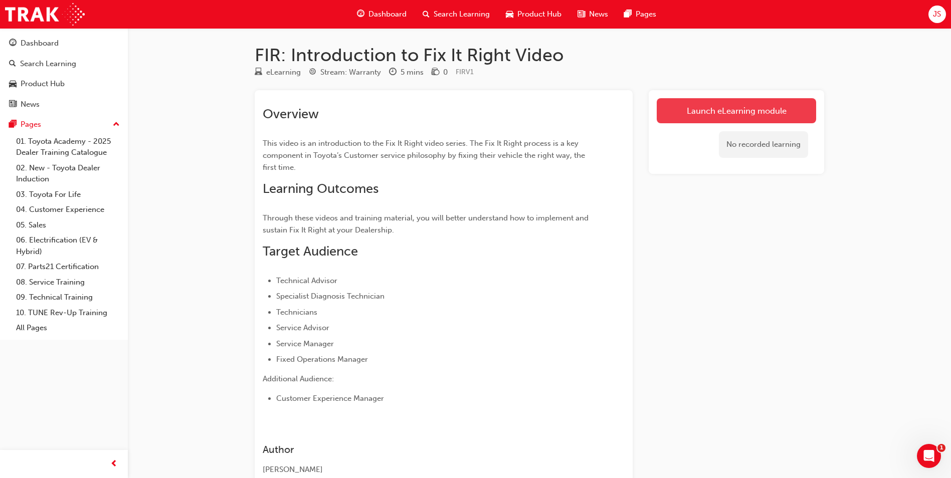
click at [699, 100] on link "Launch eLearning module" at bounding box center [736, 110] width 159 height 25
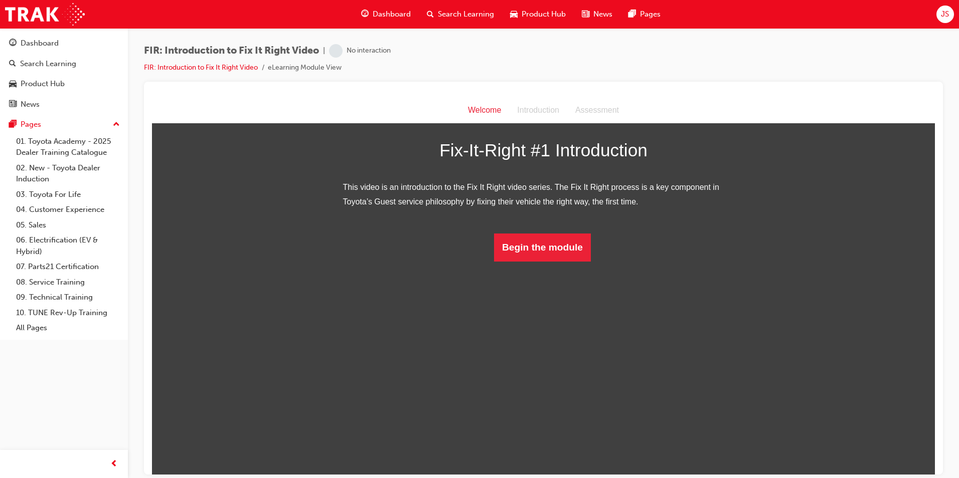
scroll to position [24, 0]
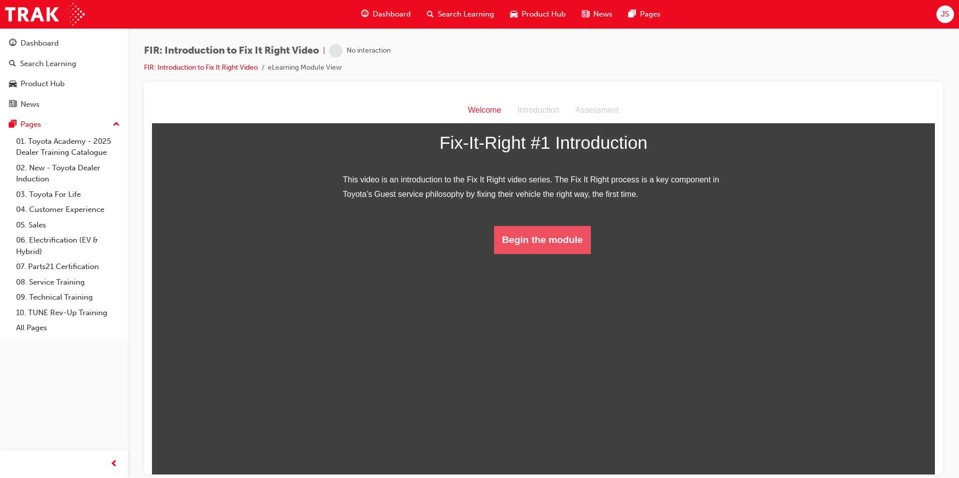
click at [541, 254] on button "Begin the module" at bounding box center [542, 240] width 97 height 28
